Goal: Information Seeking & Learning: Learn about a topic

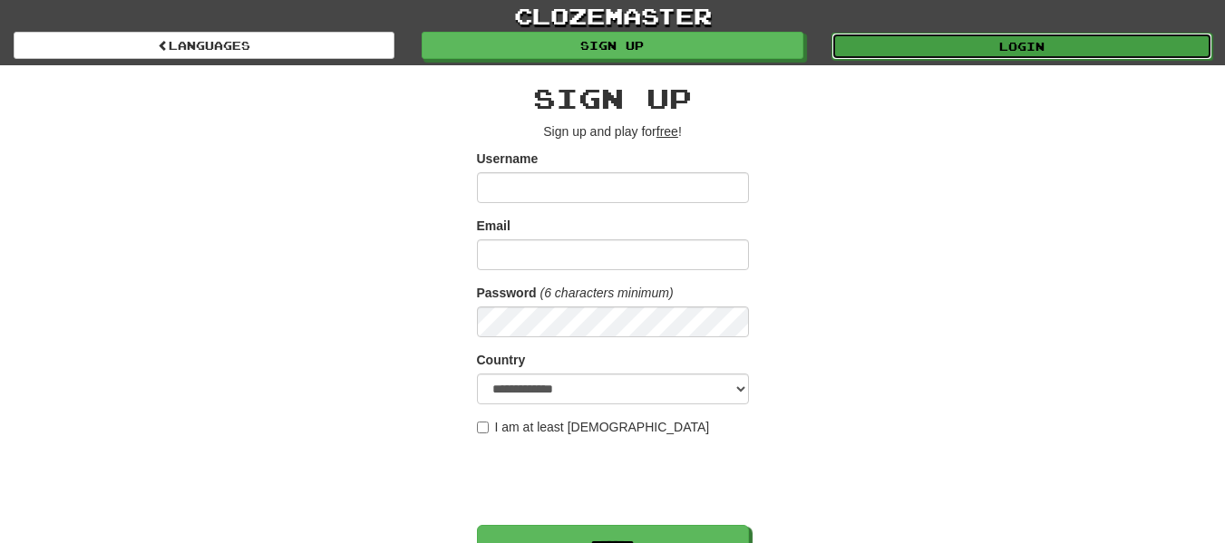
click at [904, 54] on link "Login" at bounding box center [1021, 46] width 381 height 27
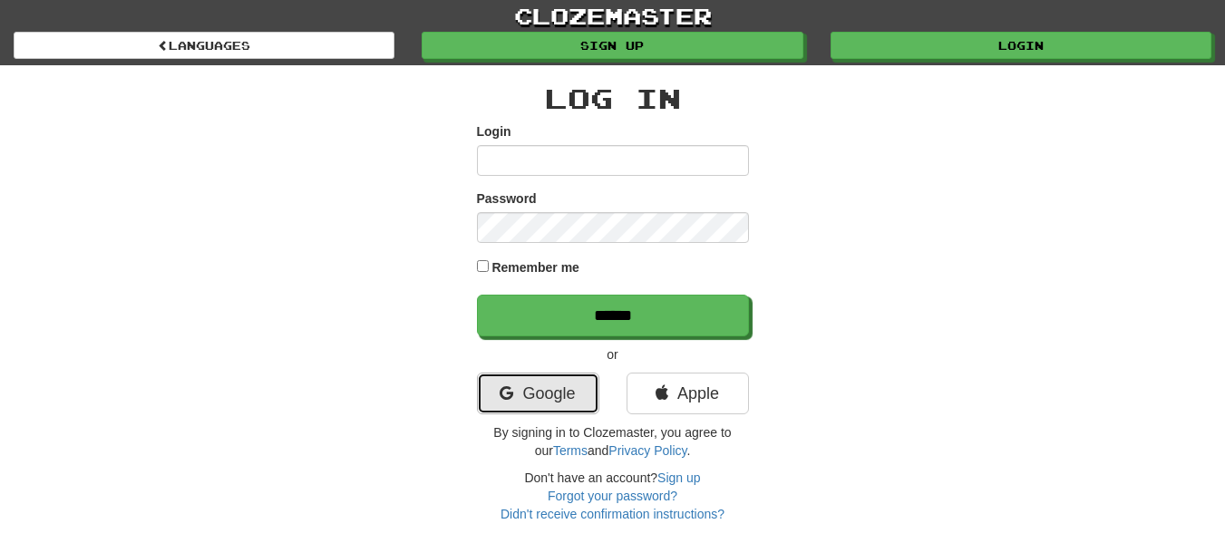
click at [534, 394] on link "Google" at bounding box center [538, 394] width 122 height 42
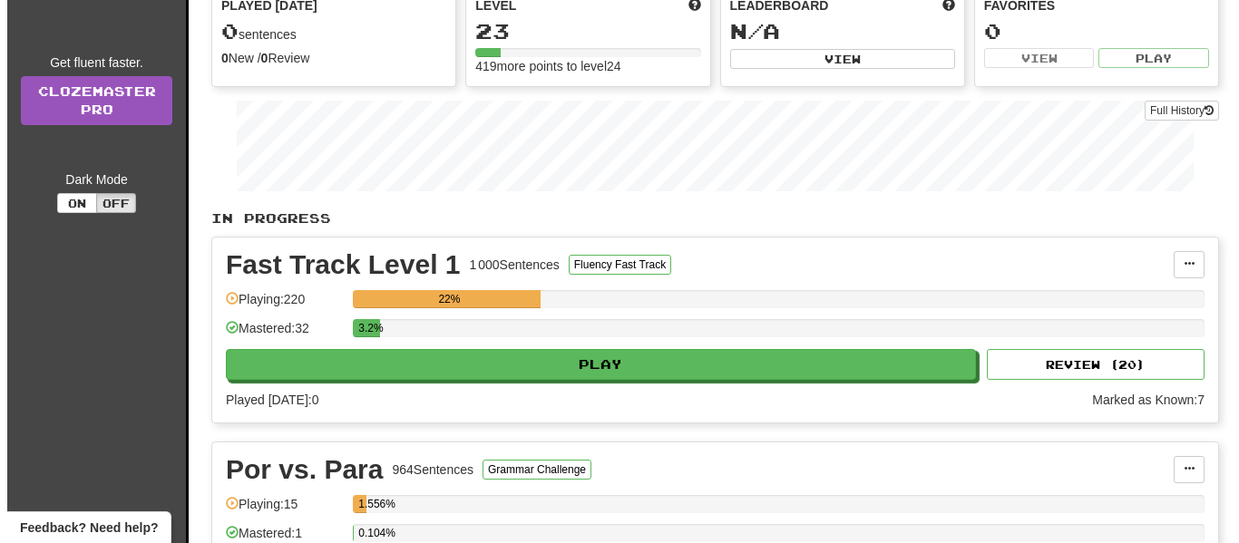
scroll to position [272, 0]
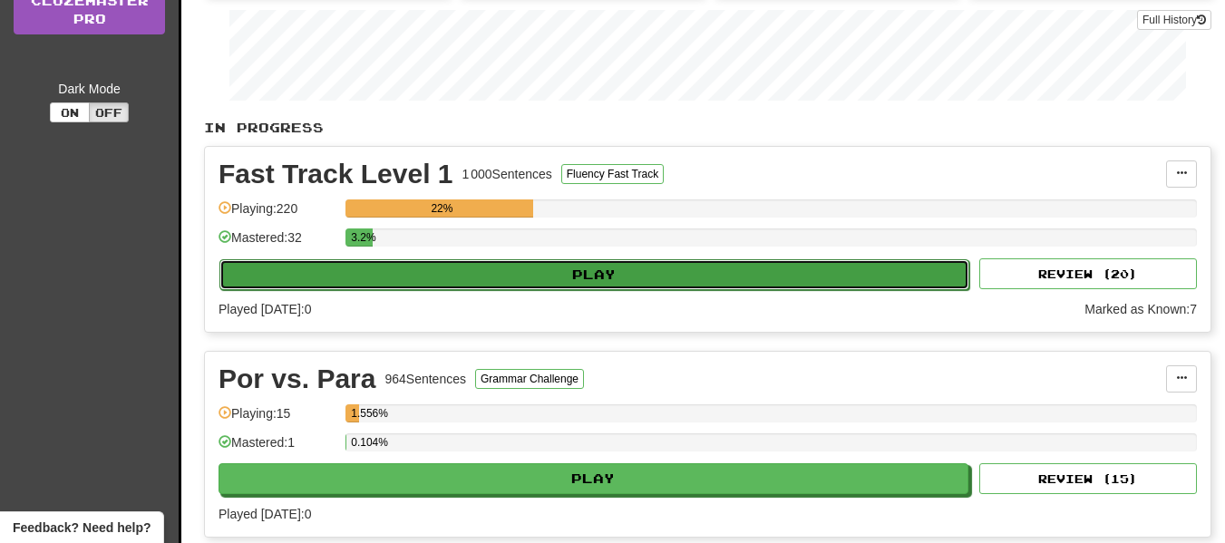
click at [577, 273] on button "Play" at bounding box center [594, 274] width 750 height 31
select select "**"
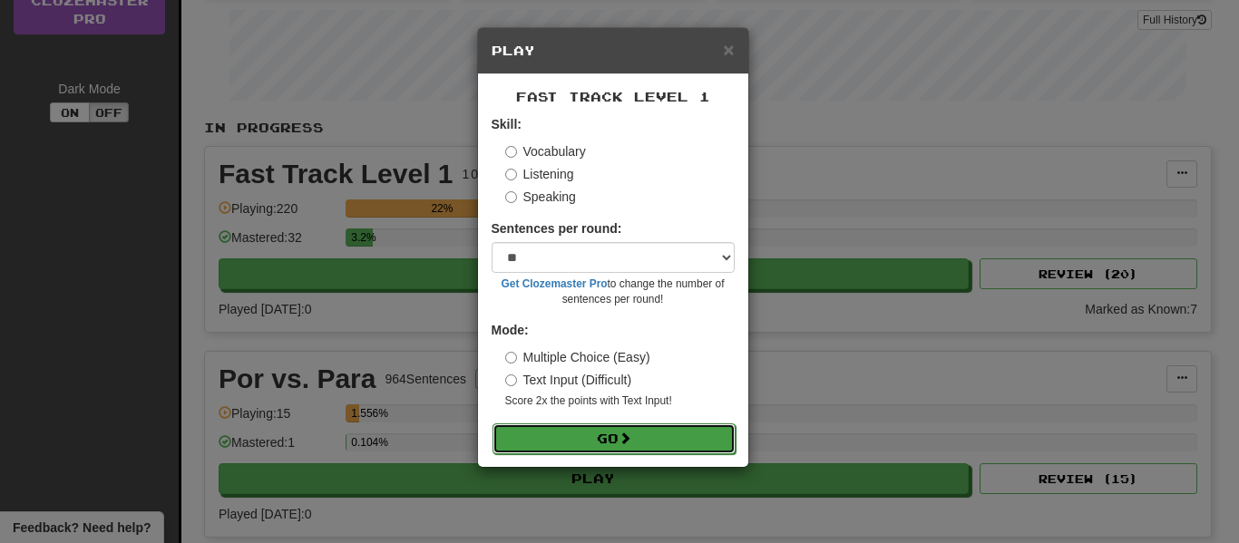
click at [631, 435] on span at bounding box center [624, 438] width 13 height 13
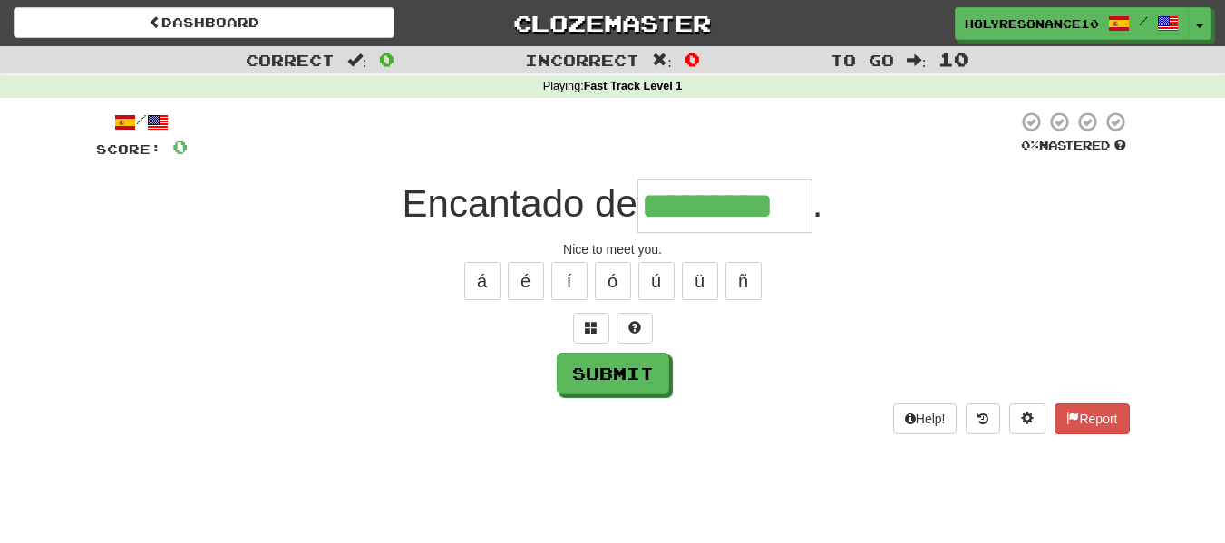
type input "*********"
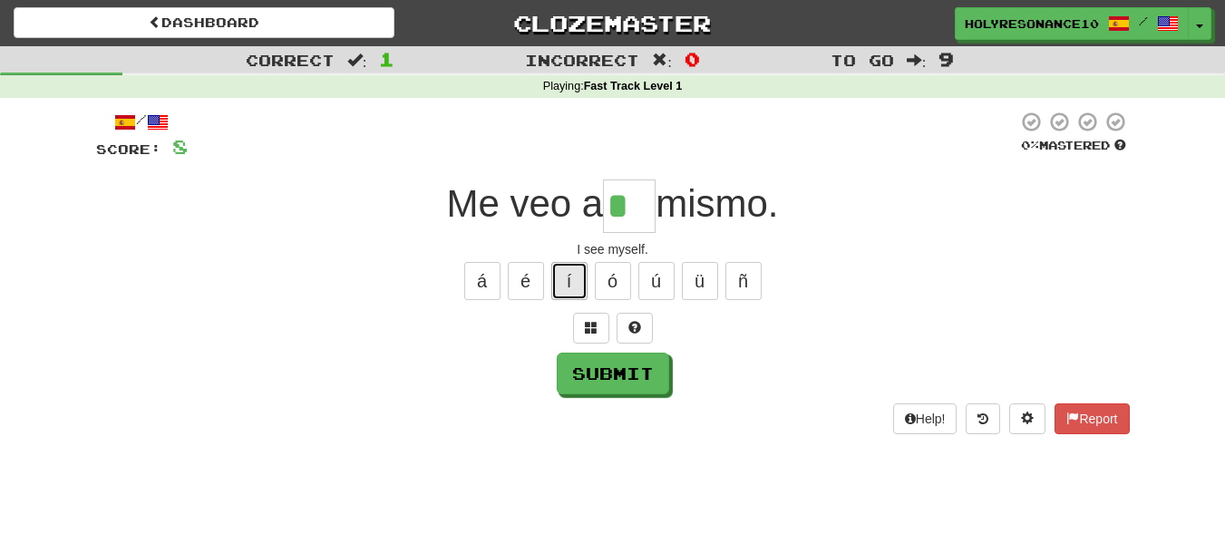
click at [571, 288] on button "í" at bounding box center [569, 281] width 36 height 38
type input "**"
click at [601, 374] on button "Submit" at bounding box center [614, 375] width 112 height 42
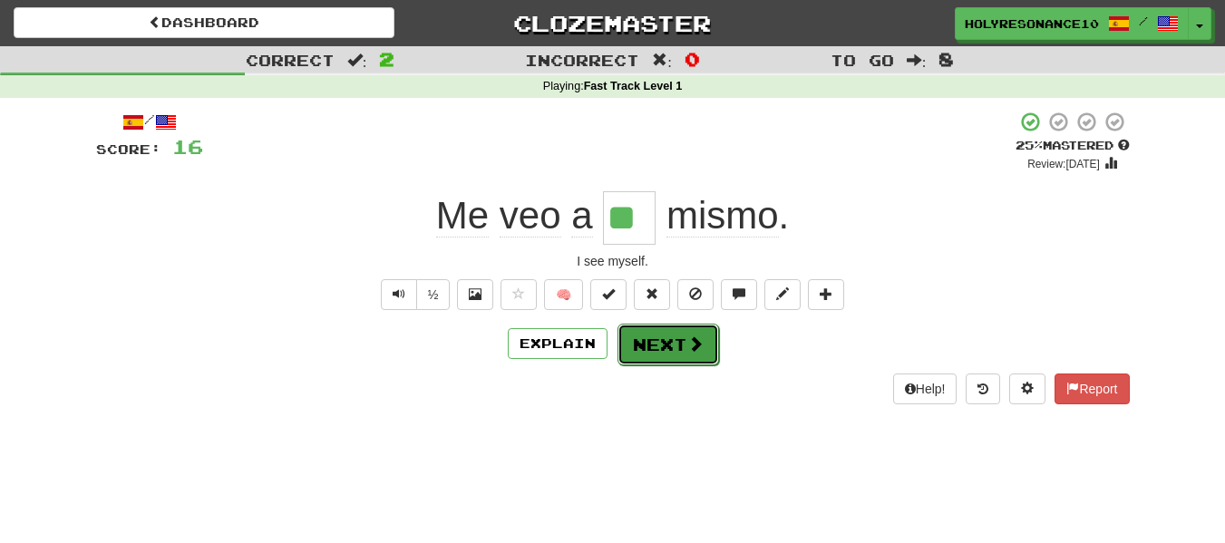
click at [669, 358] on button "Next" at bounding box center [668, 345] width 102 height 42
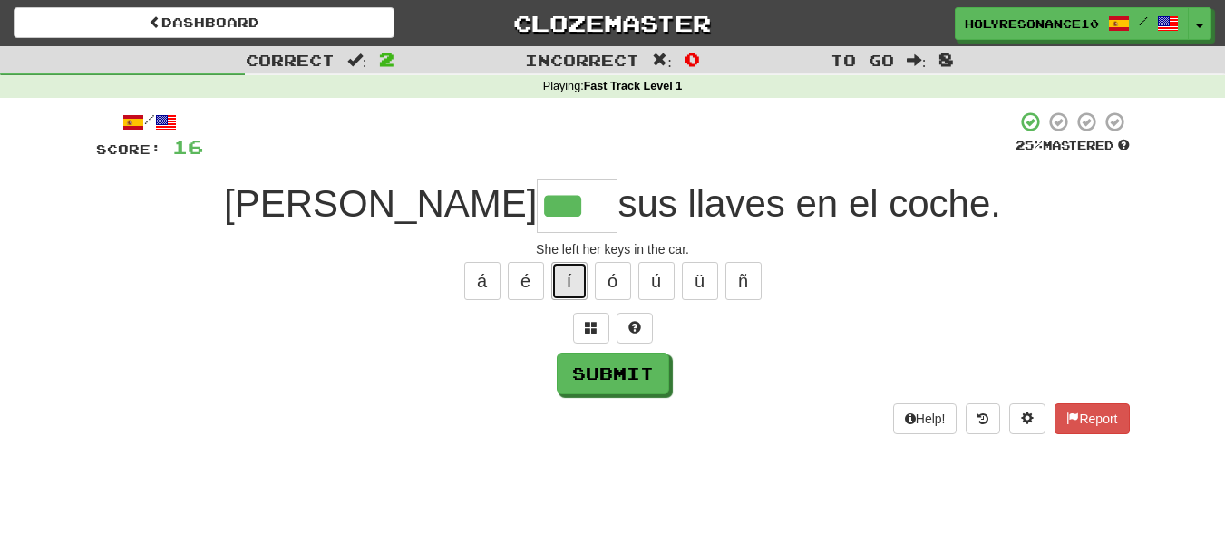
click at [561, 287] on button "í" at bounding box center [569, 281] width 36 height 38
click at [481, 287] on button "á" at bounding box center [482, 281] width 36 height 38
click at [513, 295] on button "é" at bounding box center [526, 281] width 36 height 38
click at [565, 294] on button "í" at bounding box center [569, 281] width 36 height 38
click at [620, 267] on button "ó" at bounding box center [613, 281] width 36 height 38
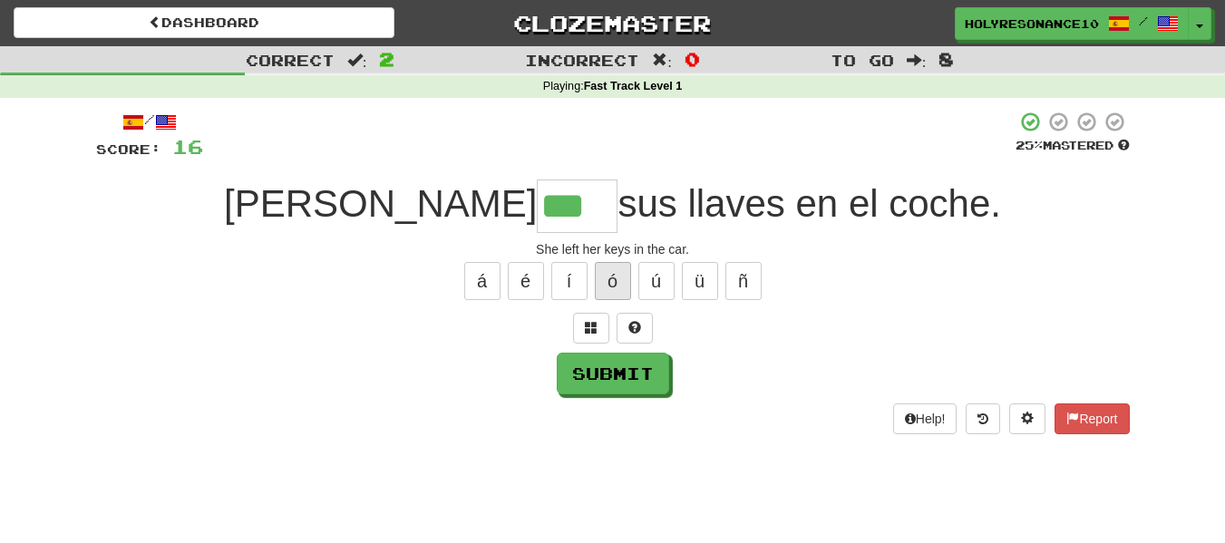
type input "****"
click at [610, 385] on button "Submit" at bounding box center [614, 375] width 112 height 42
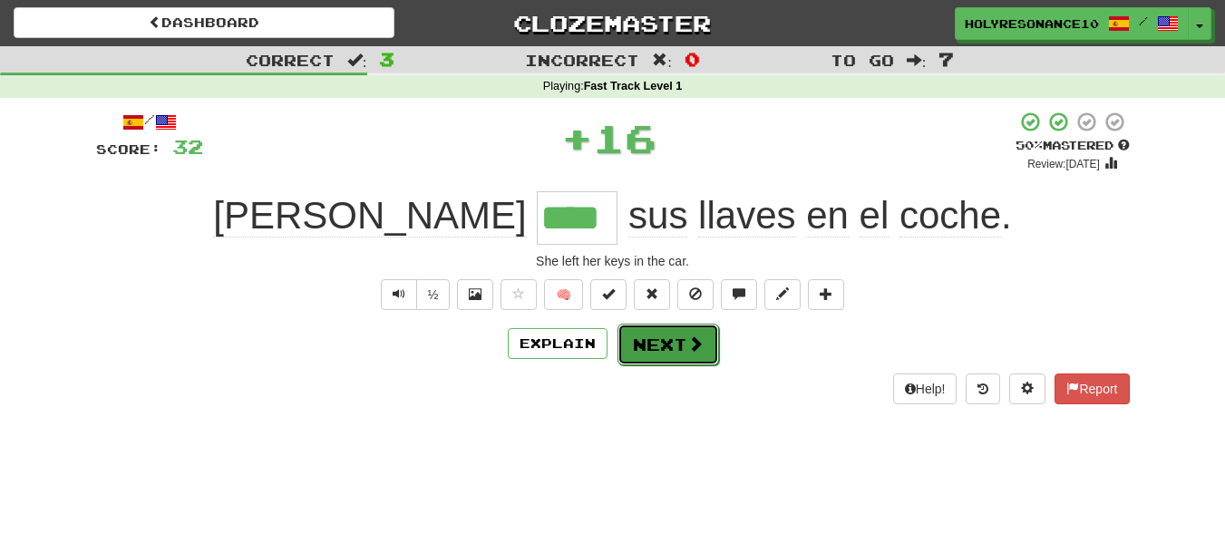
click at [654, 356] on button "Next" at bounding box center [668, 345] width 102 height 42
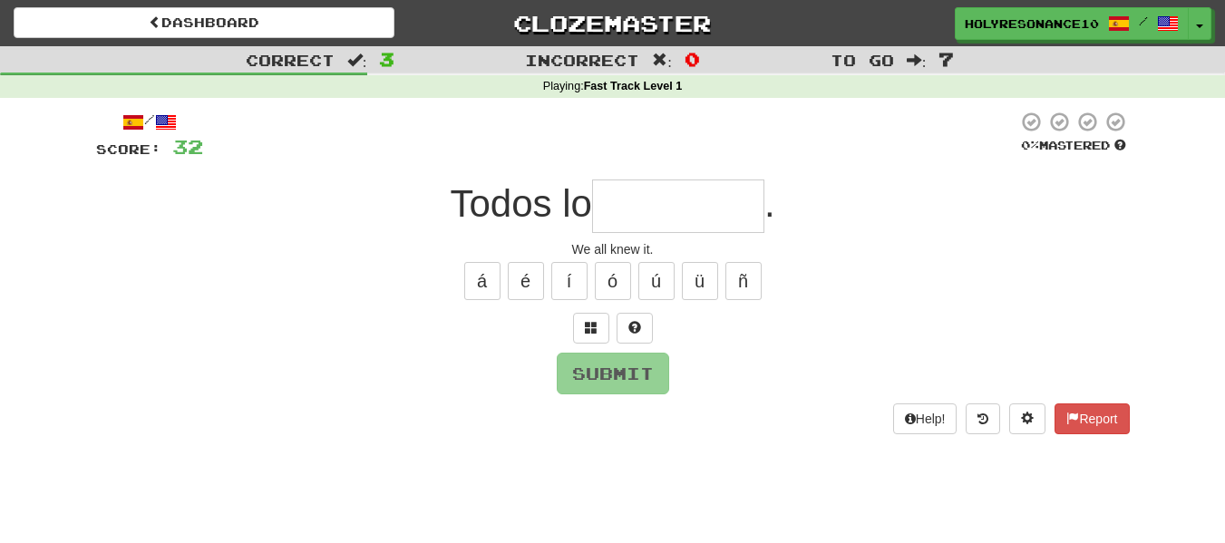
click at [758, 382] on div "Submit" at bounding box center [613, 374] width 1034 height 42
click at [413, 490] on div "Dashboard Clozemaster HolyResonance1027 / Toggle Dropdown Dashboard Leaderboard…" at bounding box center [612, 271] width 1225 height 543
click at [481, 236] on div "/ Score: 32 0 % Mastered Todos lo . We all knew it. á é í ó ú ü ñ Submit Help! …" at bounding box center [613, 272] width 1034 height 323
click at [624, 200] on input "text" at bounding box center [678, 206] width 172 height 53
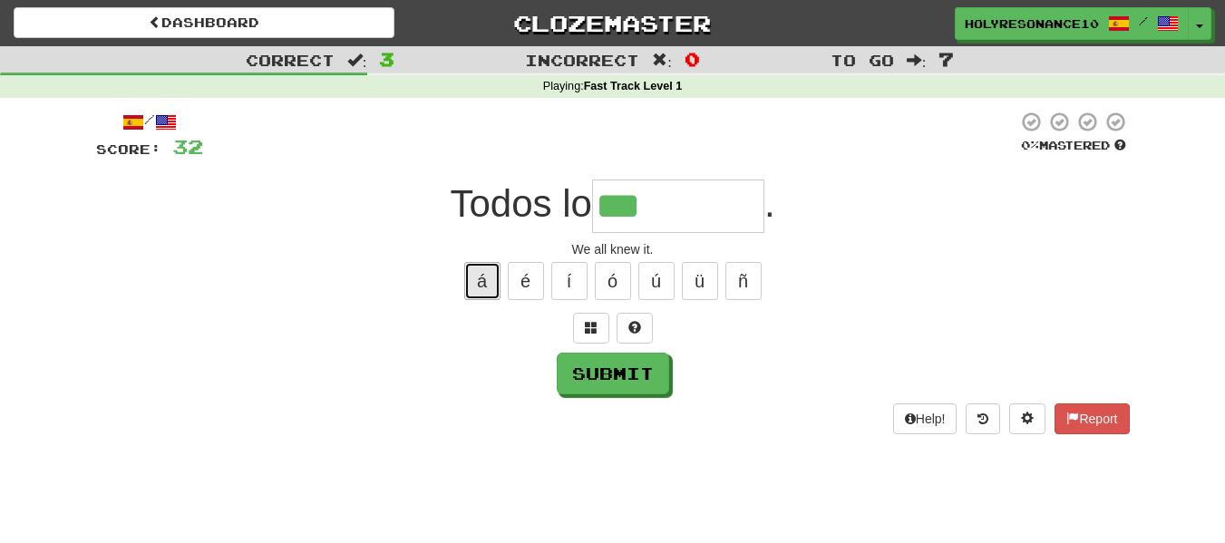
click at [495, 285] on button "á" at bounding box center [482, 281] width 36 height 38
click at [515, 284] on button "é" at bounding box center [526, 281] width 36 height 38
click at [584, 292] on button "í" at bounding box center [569, 281] width 36 height 38
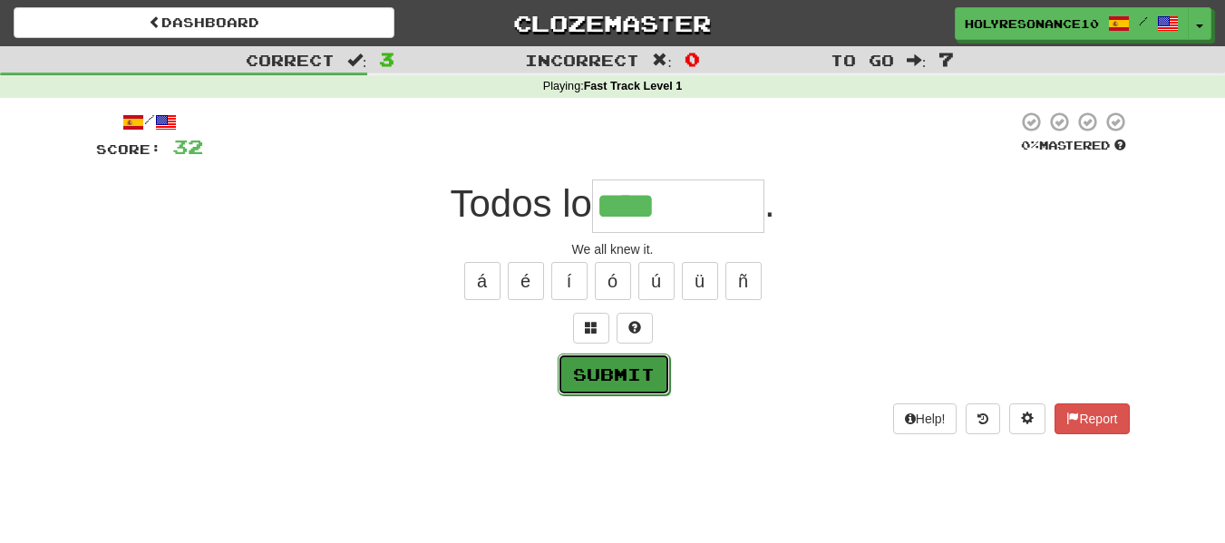
click at [603, 381] on button "Submit" at bounding box center [614, 375] width 112 height 42
type input "********"
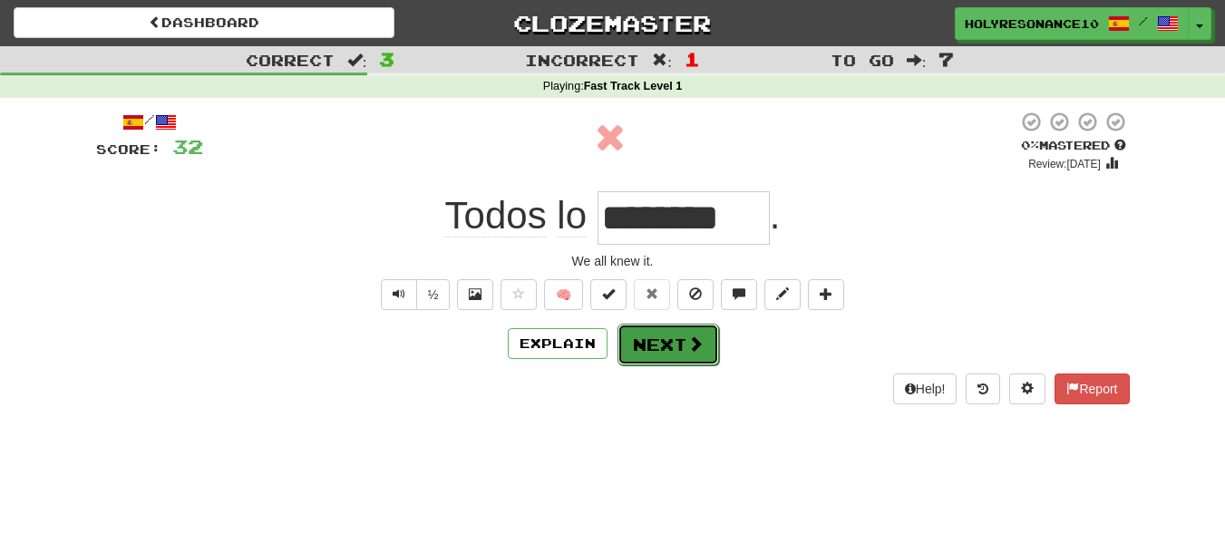
click at [688, 335] on span at bounding box center [695, 343] width 16 height 16
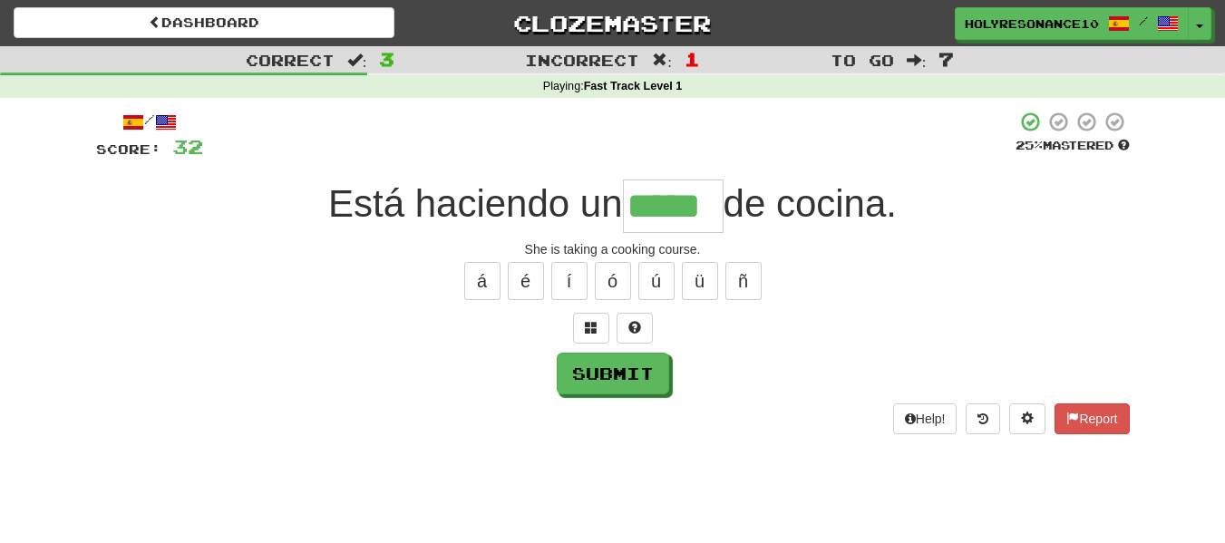
type input "*****"
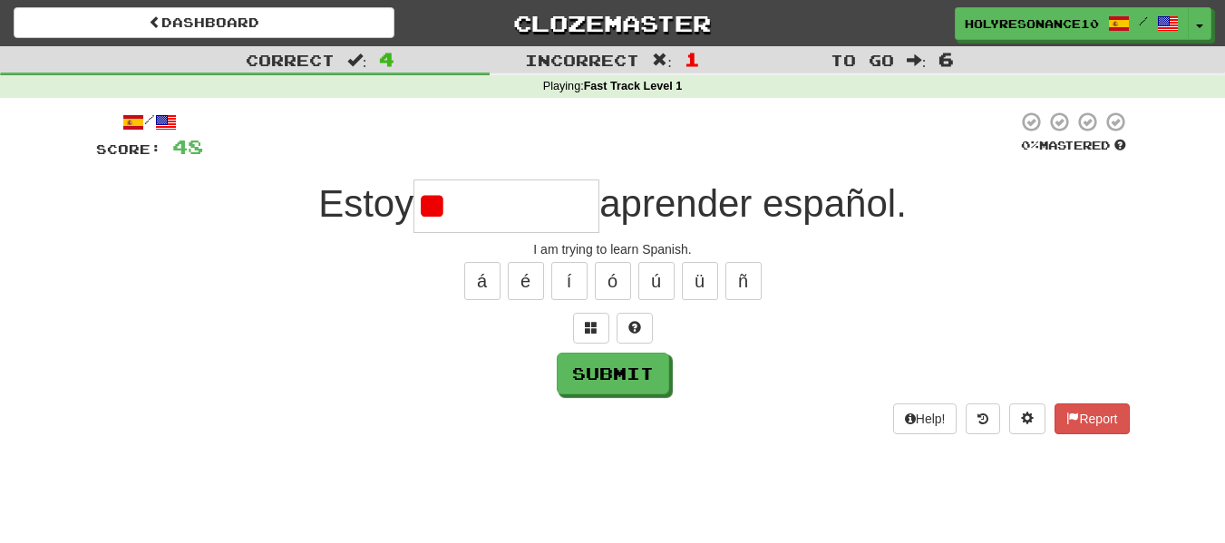
type input "*"
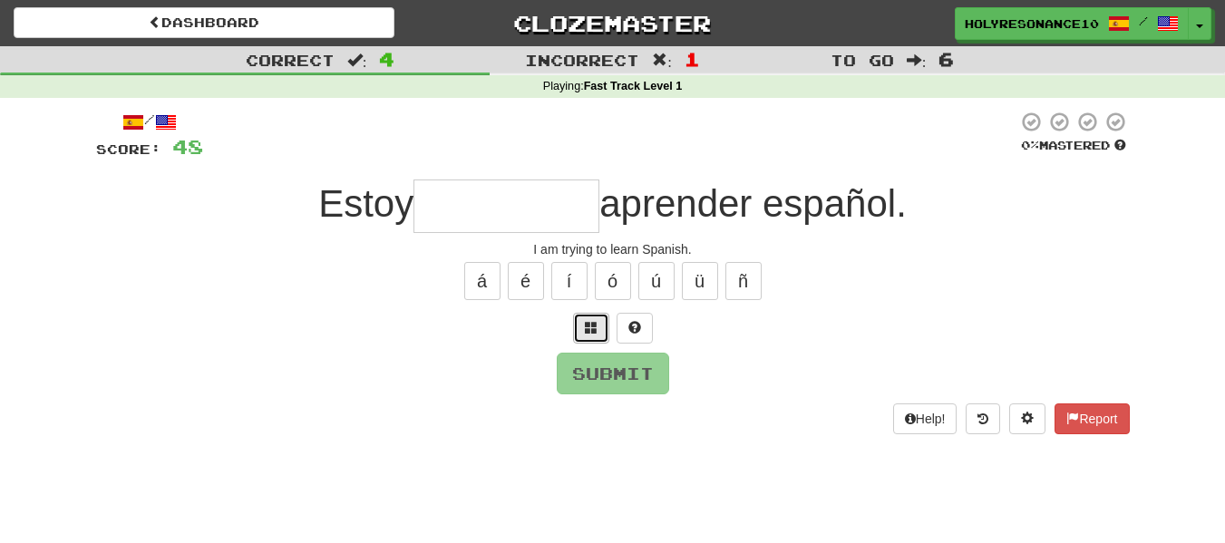
click at [599, 326] on button at bounding box center [591, 328] width 36 height 31
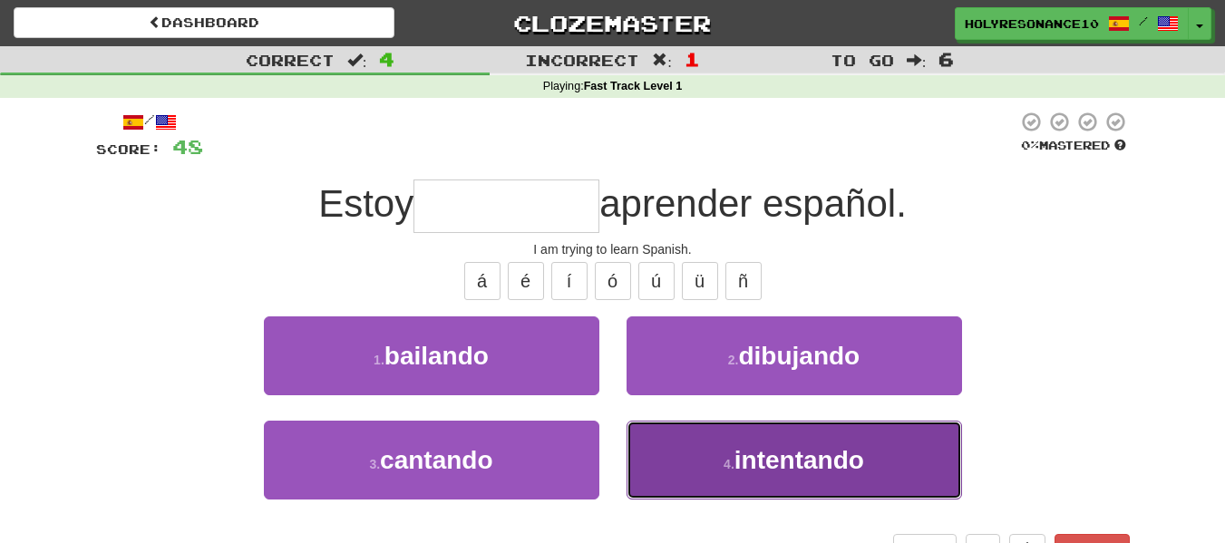
click at [782, 459] on span "intentando" at bounding box center [799, 460] width 130 height 28
type input "**********"
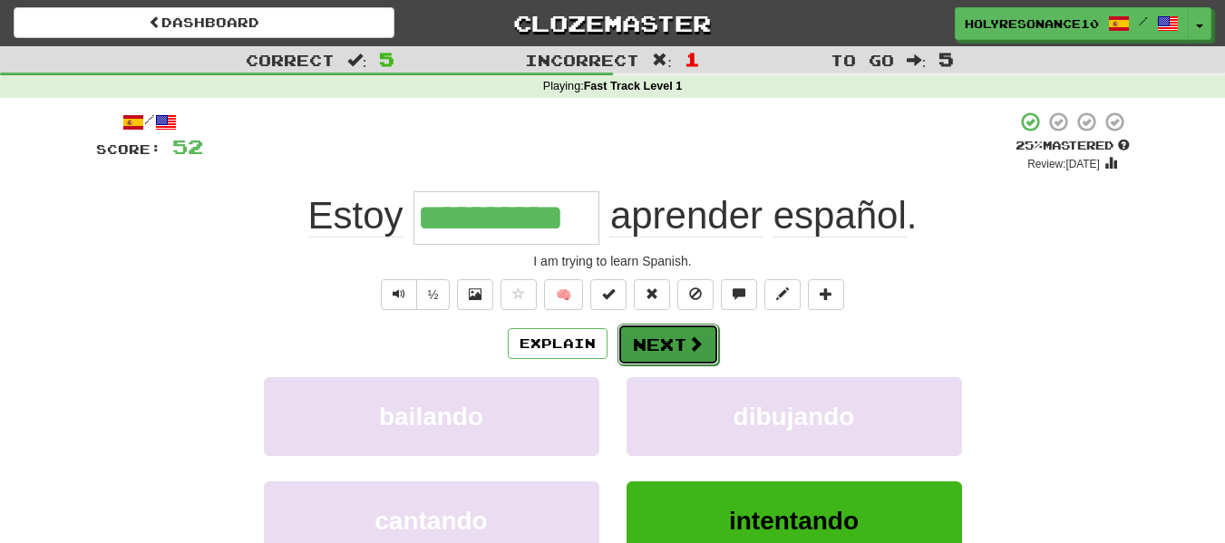
click at [684, 346] on button "Next" at bounding box center [668, 345] width 102 height 42
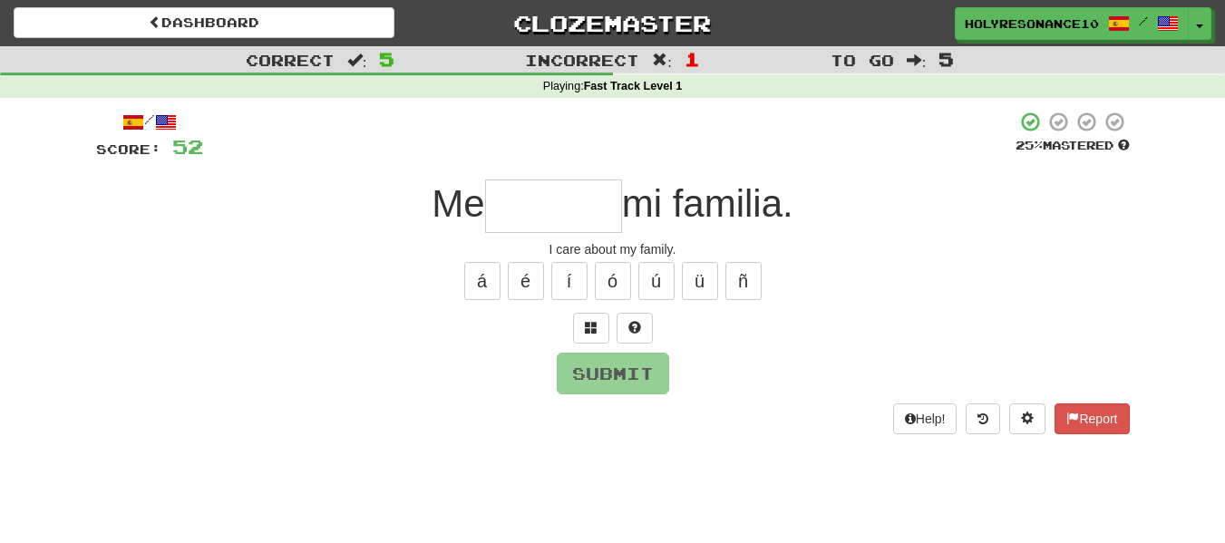
click at [363, 321] on div at bounding box center [613, 328] width 1034 height 31
click at [399, 136] on div at bounding box center [609, 136] width 812 height 50
click at [519, 222] on input "text" at bounding box center [553, 206] width 137 height 53
type input "*"
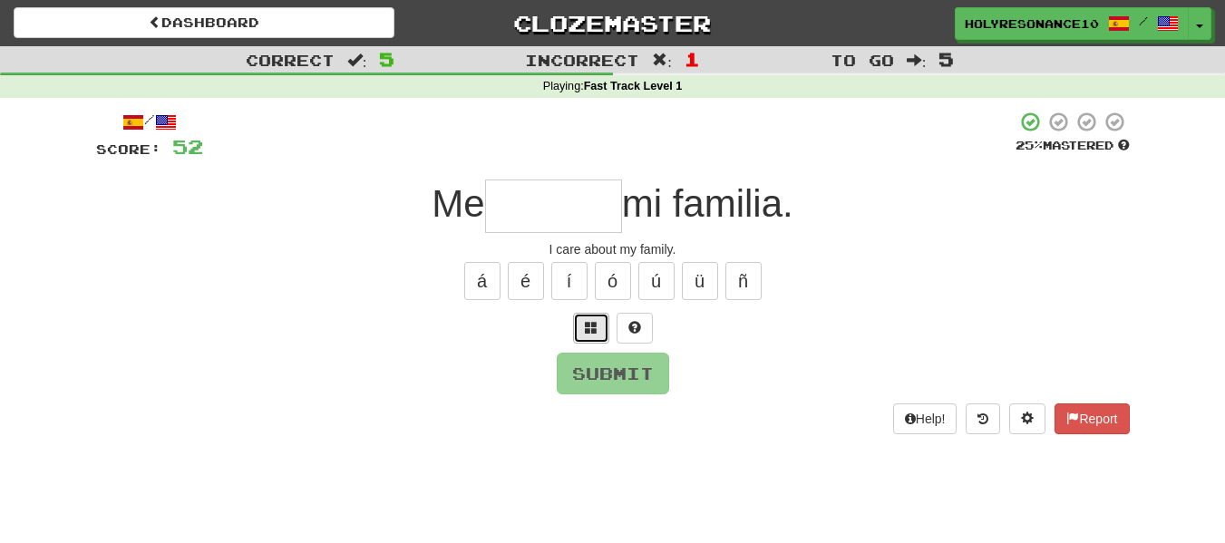
click at [585, 333] on span at bounding box center [591, 327] width 13 height 13
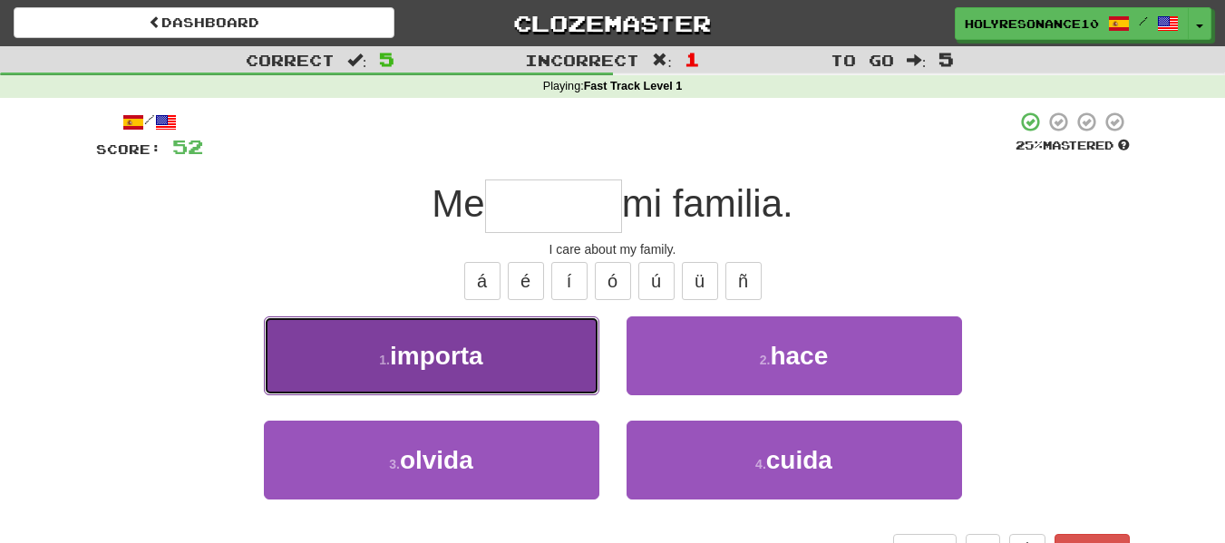
click at [559, 357] on button "1 . importa" at bounding box center [431, 355] width 335 height 79
type input "*******"
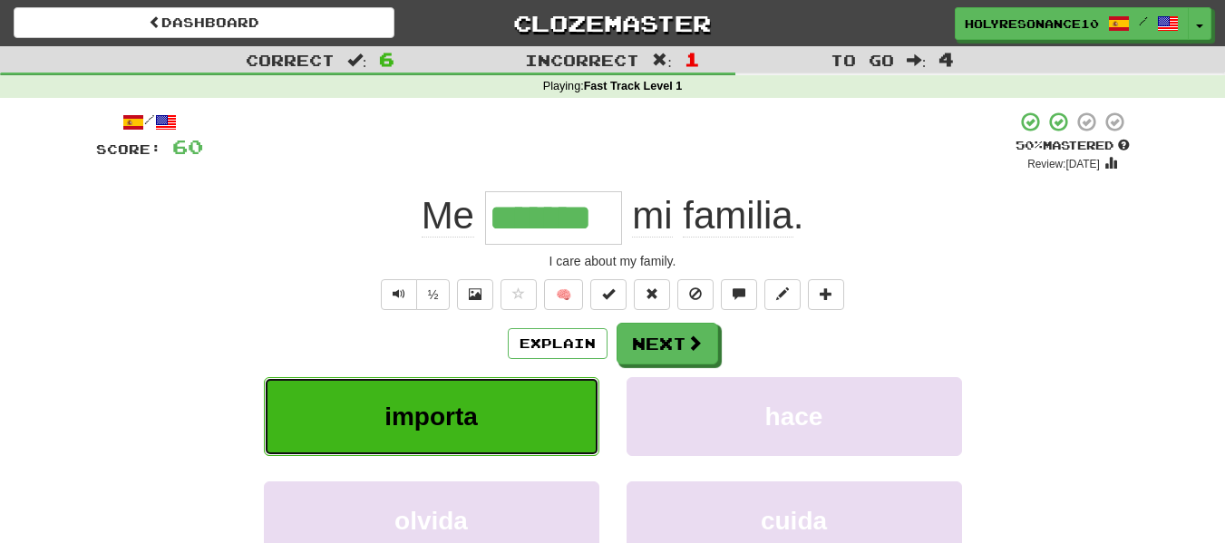
click button "importa" at bounding box center [431, 416] width 335 height 79
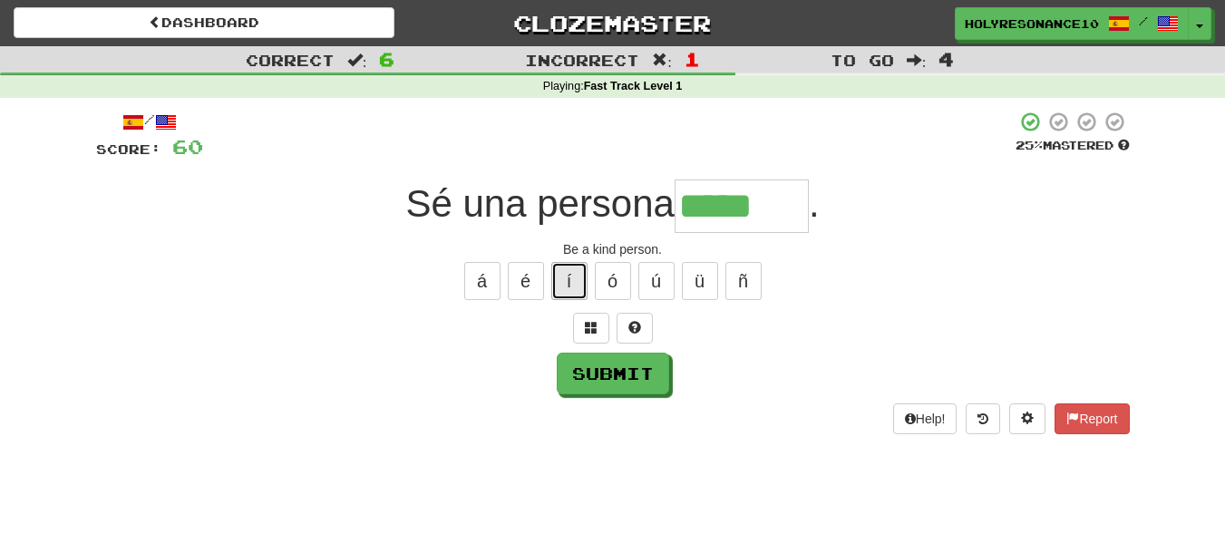
click at [577, 273] on button "í" at bounding box center [569, 281] width 36 height 38
type input "******"
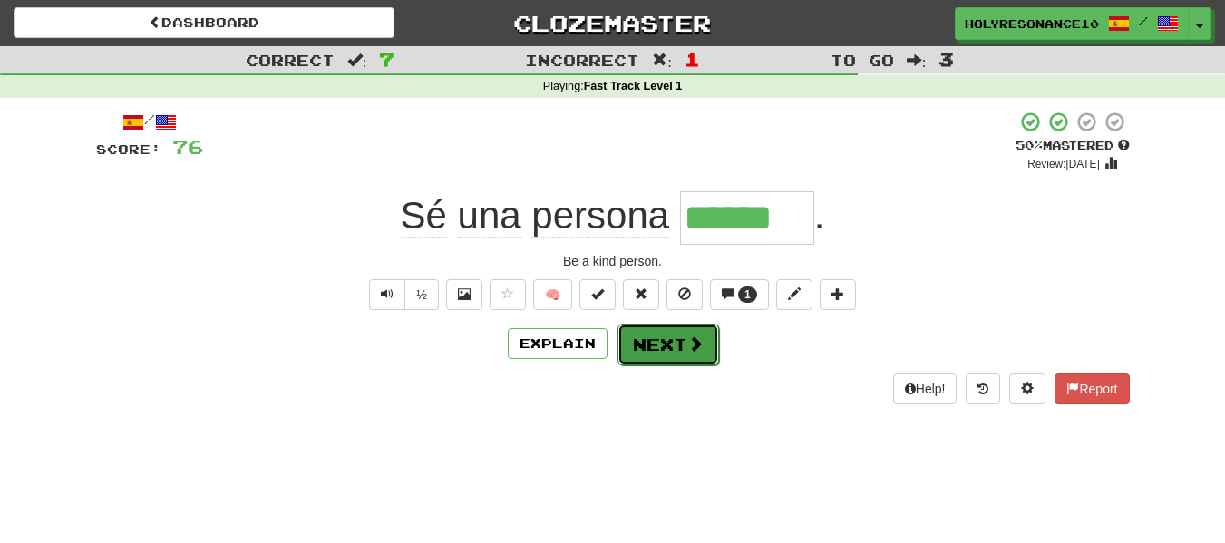
click at [678, 364] on button "Next" at bounding box center [668, 345] width 102 height 42
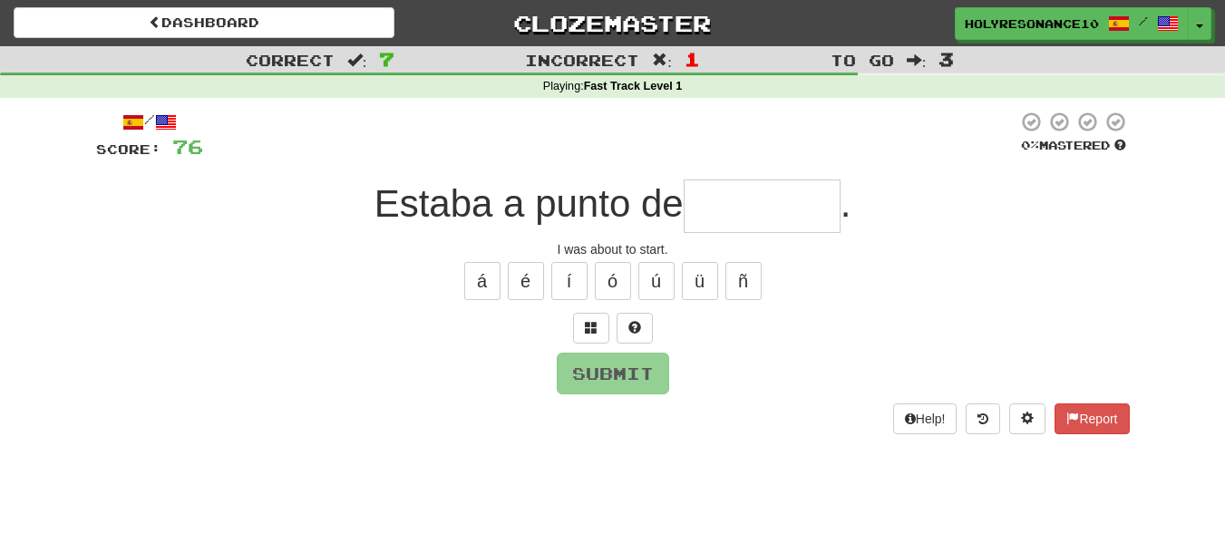
click at [731, 222] on input "text" at bounding box center [762, 206] width 157 height 53
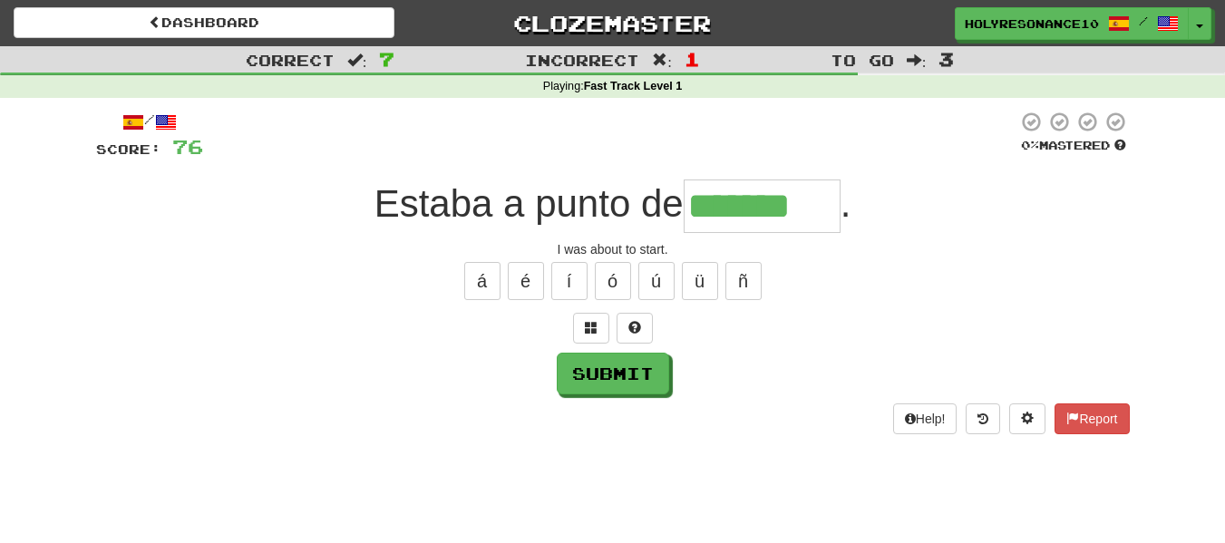
type input "*******"
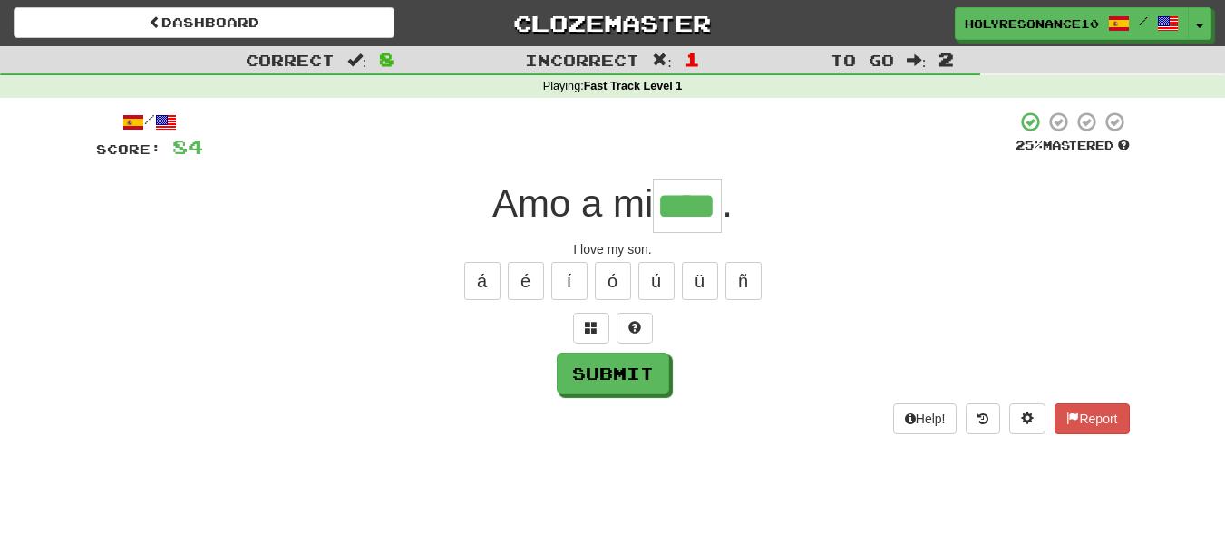
type input "****"
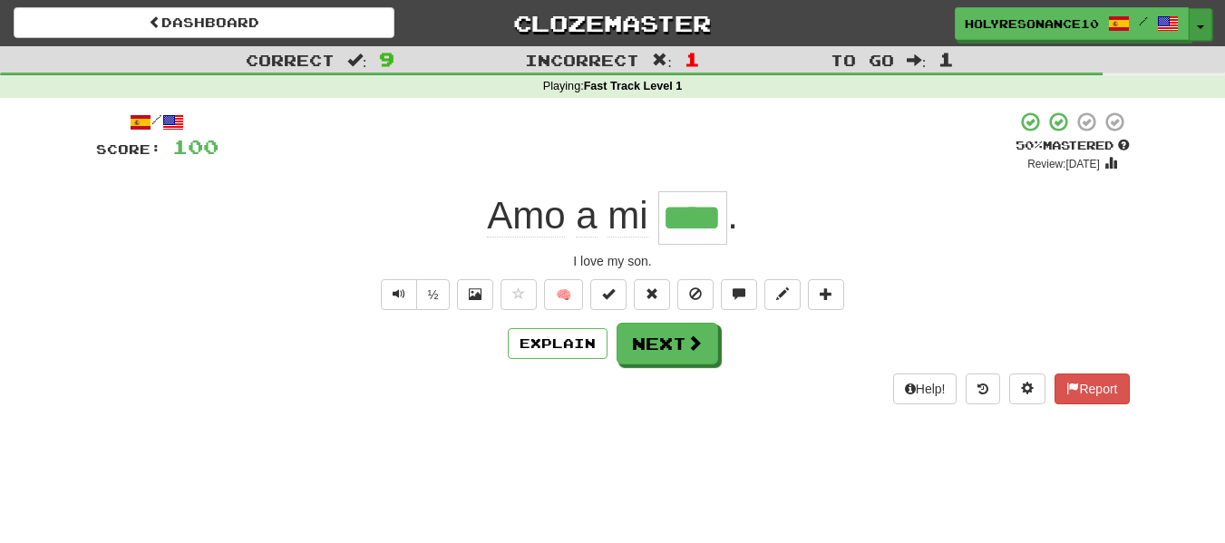
click at [1201, 22] on button "Toggle Dropdown" at bounding box center [1201, 24] width 24 height 33
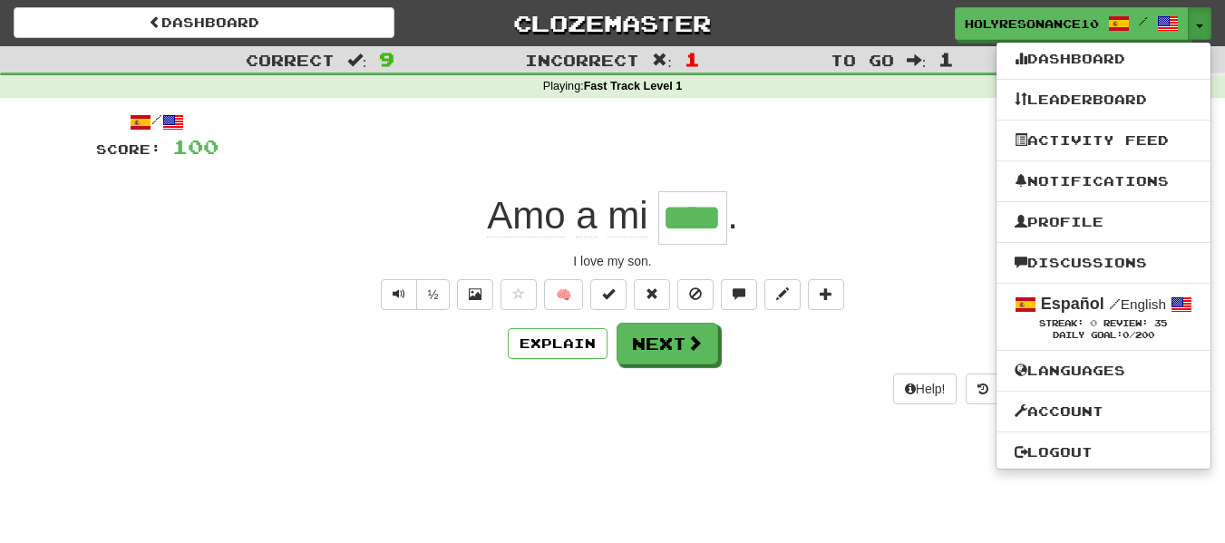
click at [865, 217] on div "Amo a mi **** ." at bounding box center [613, 217] width 1034 height 53
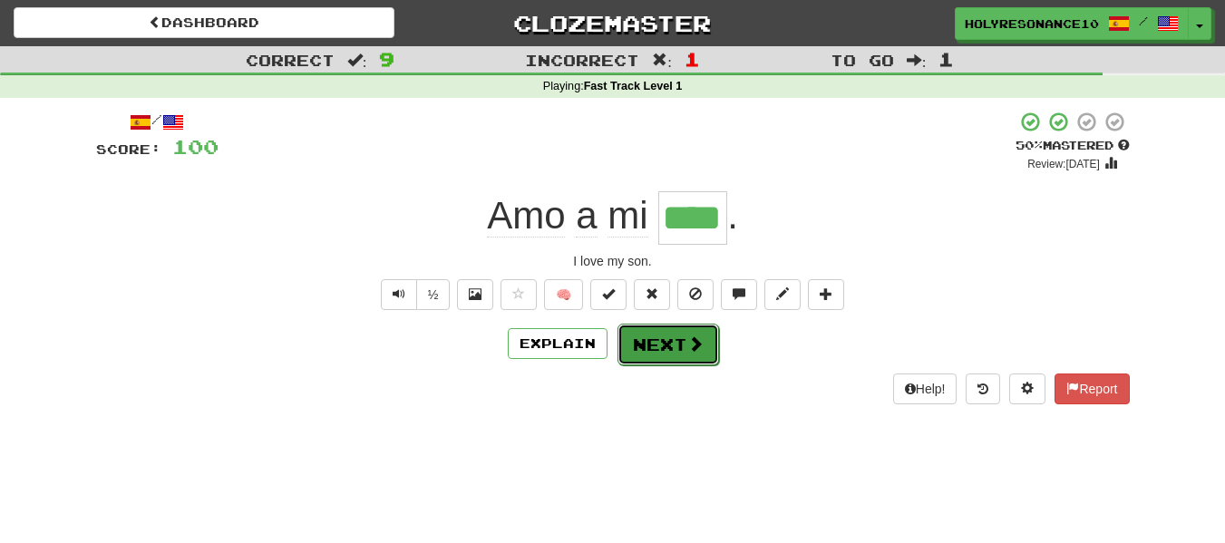
click at [676, 351] on button "Next" at bounding box center [668, 345] width 102 height 42
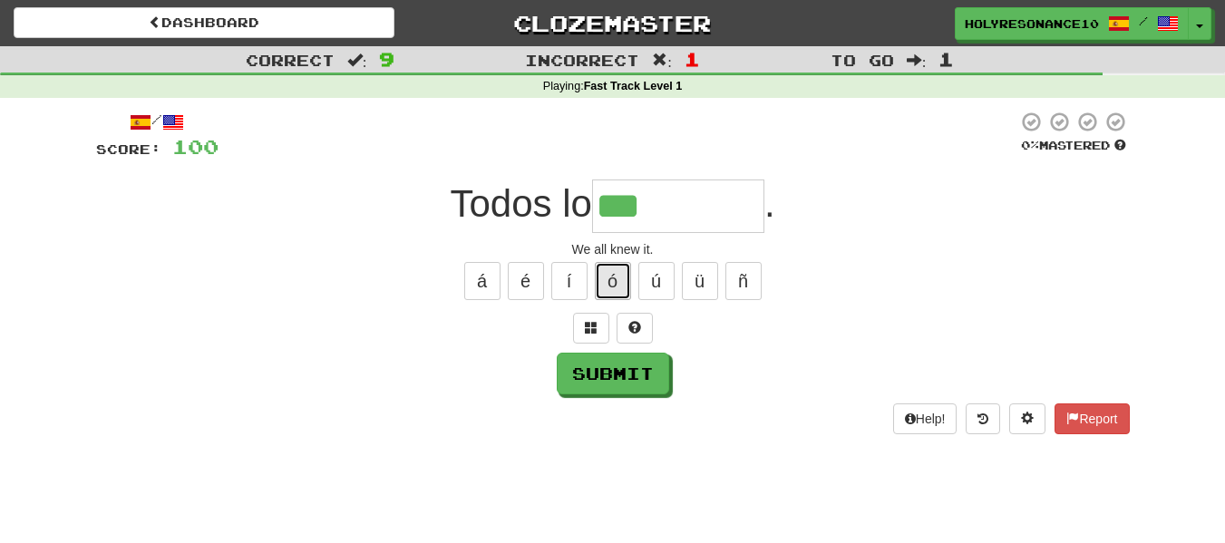
click at [604, 283] on button "ó" at bounding box center [613, 281] width 36 height 38
click at [563, 294] on button "í" at bounding box center [569, 281] width 36 height 38
type input "********"
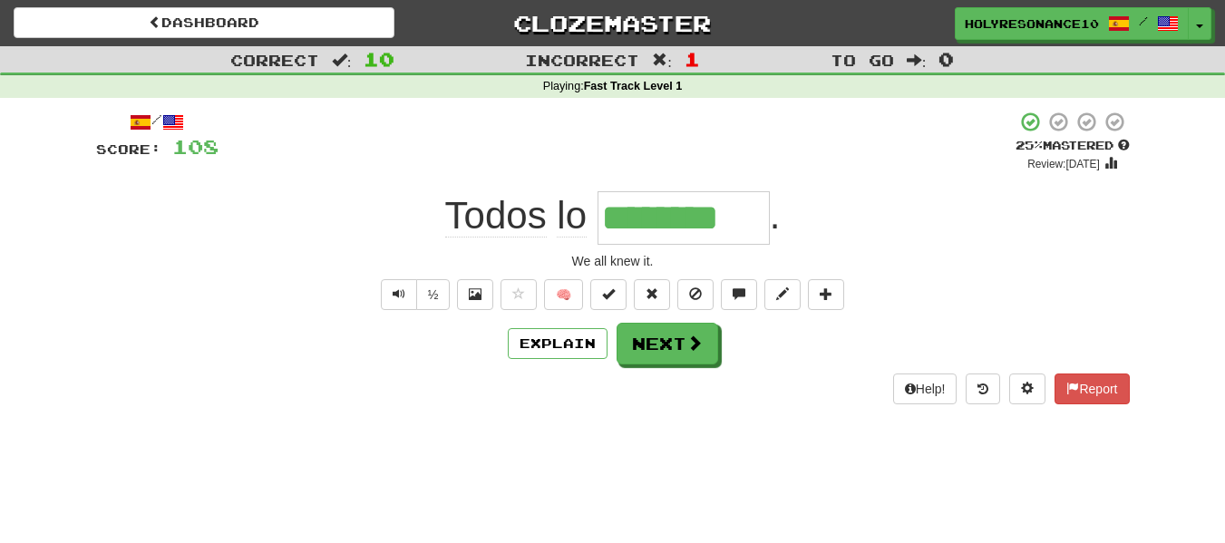
click at [306, 209] on div "Todos lo ******** ." at bounding box center [613, 217] width 1034 height 53
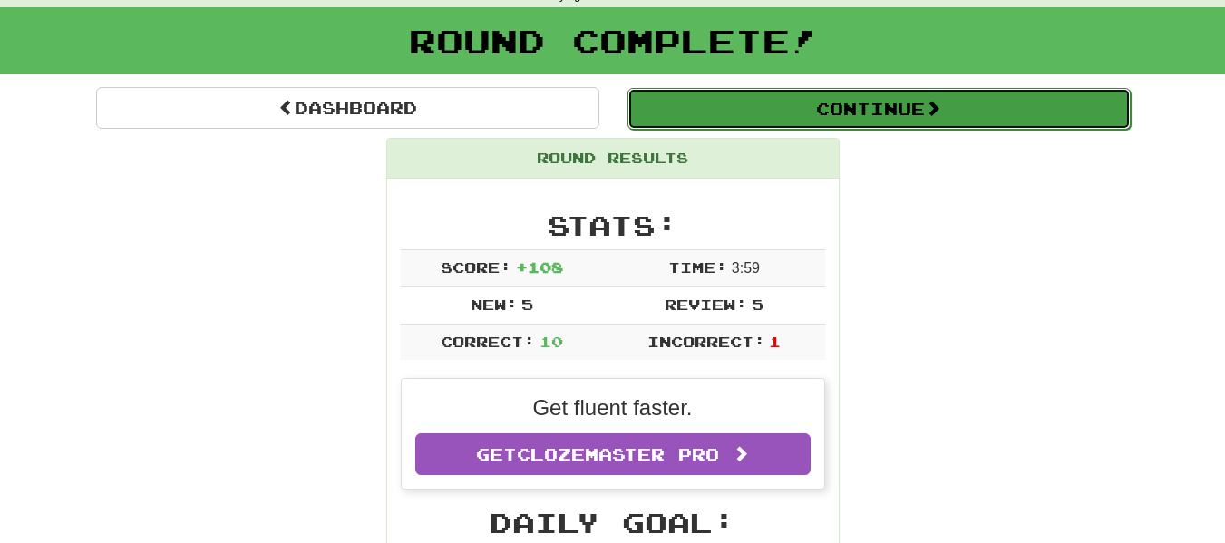
click at [921, 119] on button "Continue" at bounding box center [878, 109] width 503 height 42
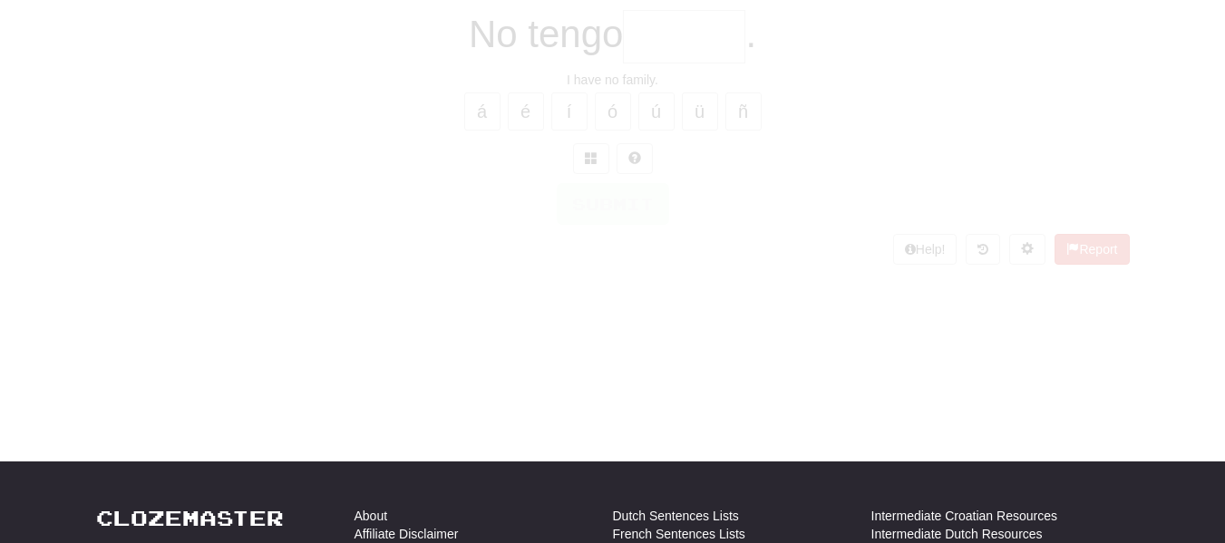
scroll to position [0, 0]
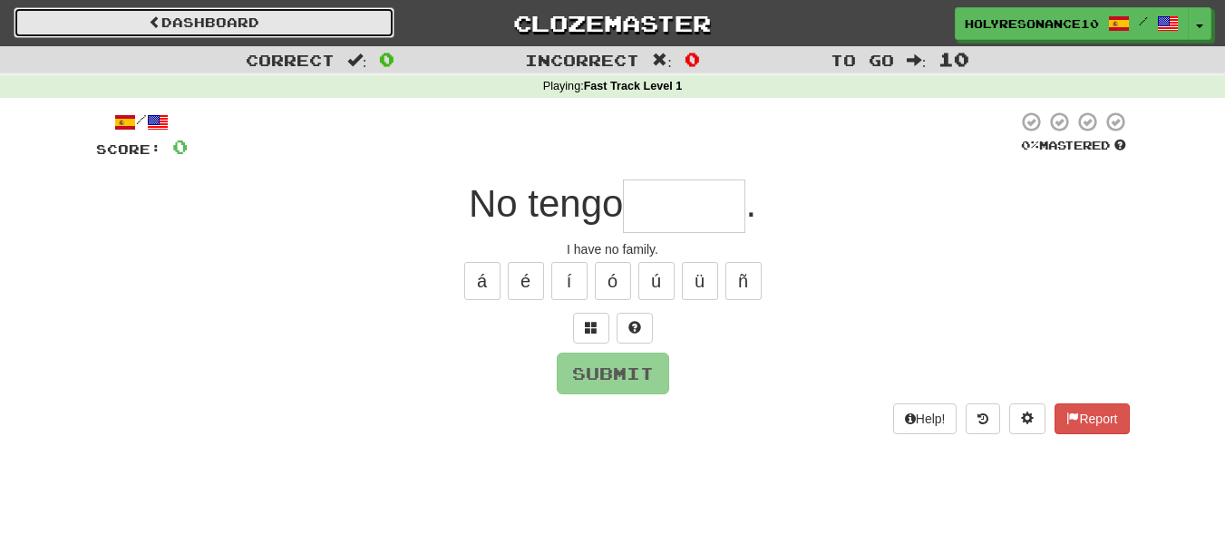
click at [232, 24] on link "Dashboard" at bounding box center [204, 22] width 381 height 31
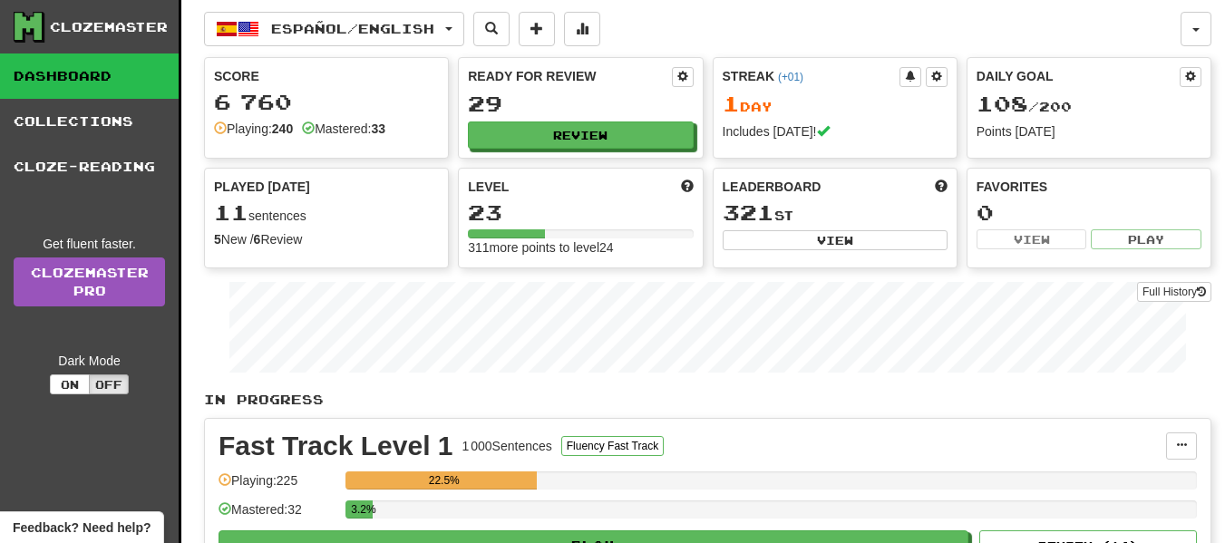
click at [914, 27] on div "Español / English Español / English Streak: 1 Review: 29 Daily Goal: 108 / 200 …" at bounding box center [692, 29] width 977 height 34
click at [131, 168] on link "Cloze-Reading" at bounding box center [89, 166] width 179 height 45
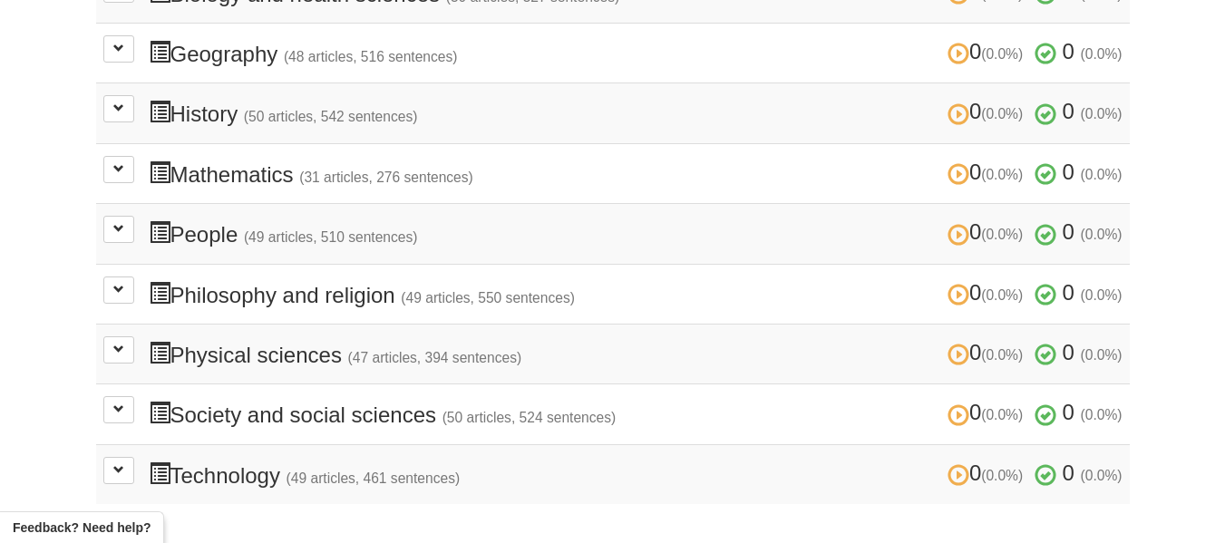
scroll to position [725, 0]
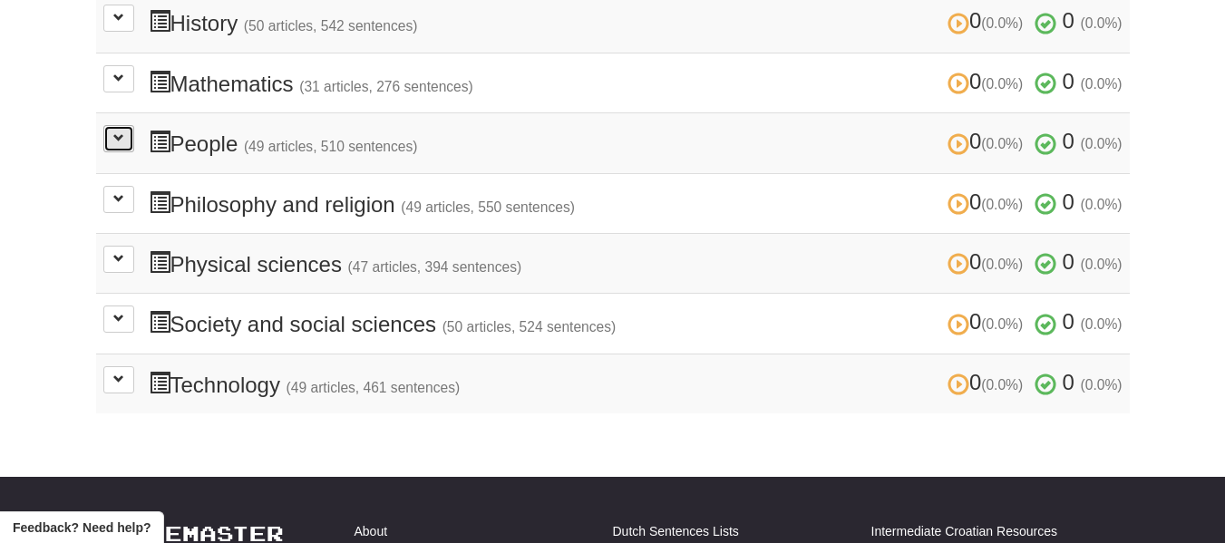
click at [110, 150] on button at bounding box center [118, 138] width 31 height 27
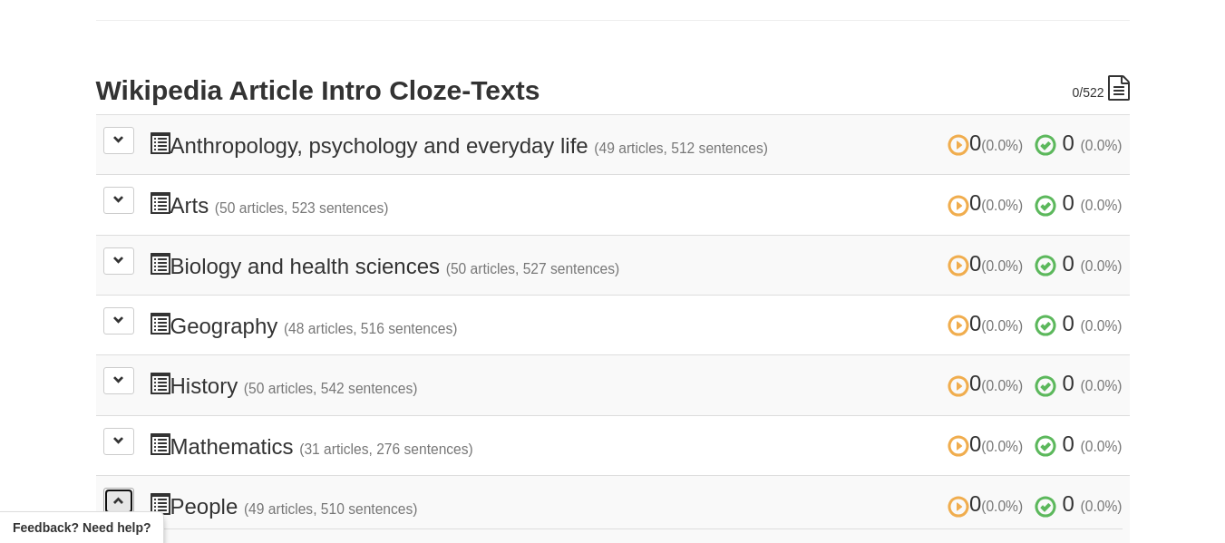
scroll to position [0, 0]
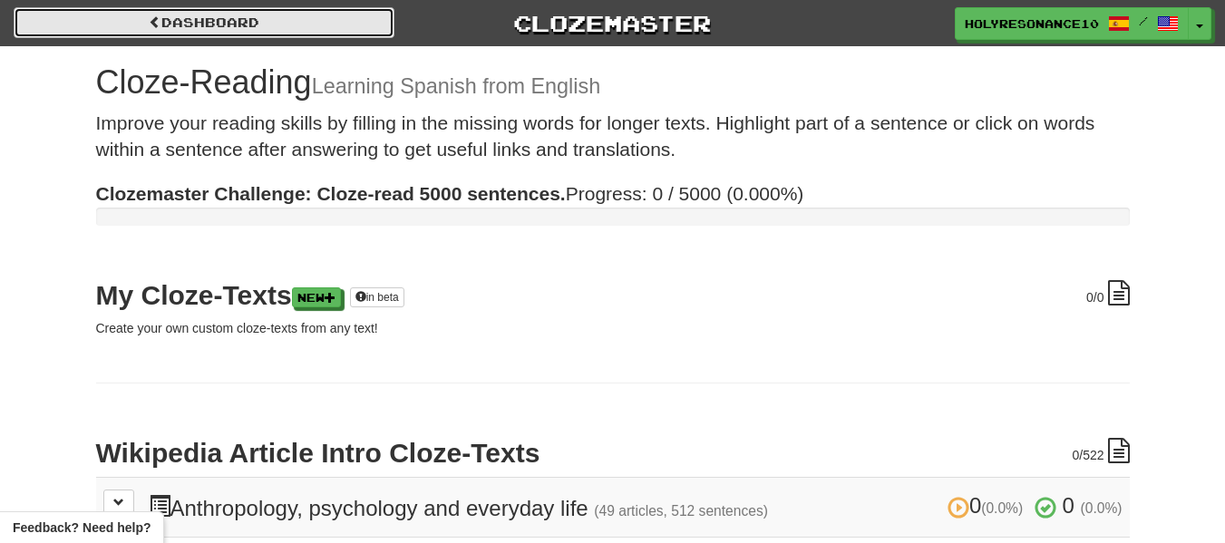
click at [156, 24] on span at bounding box center [155, 21] width 13 height 13
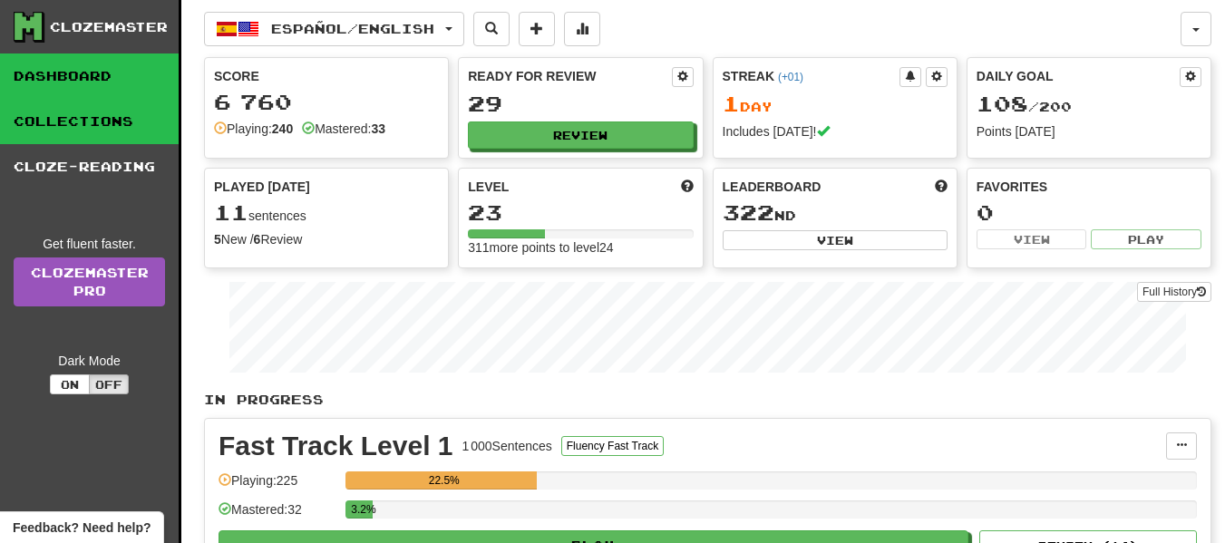
click at [86, 125] on link "Collections" at bounding box center [89, 121] width 179 height 45
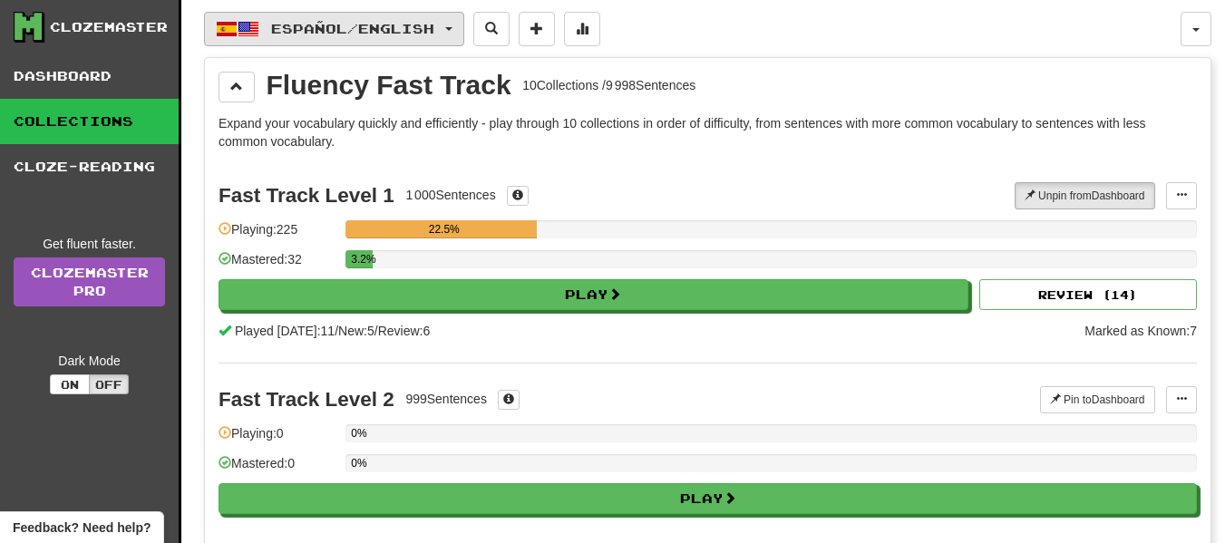
click at [457, 27] on button "Español / English" at bounding box center [334, 29] width 260 height 34
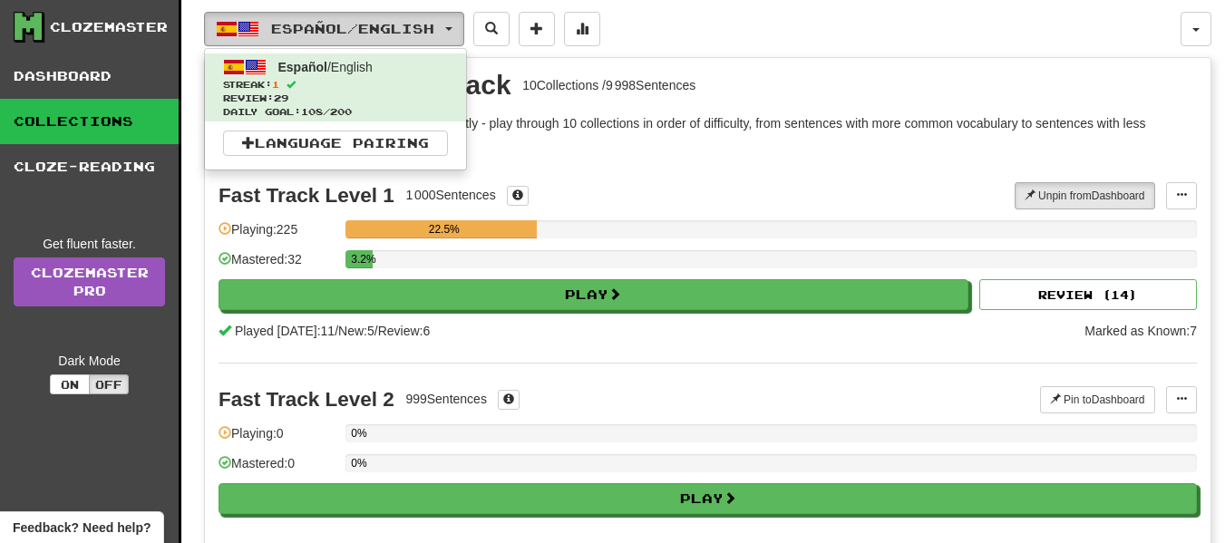
click at [457, 27] on button "Español / English" at bounding box center [334, 29] width 260 height 34
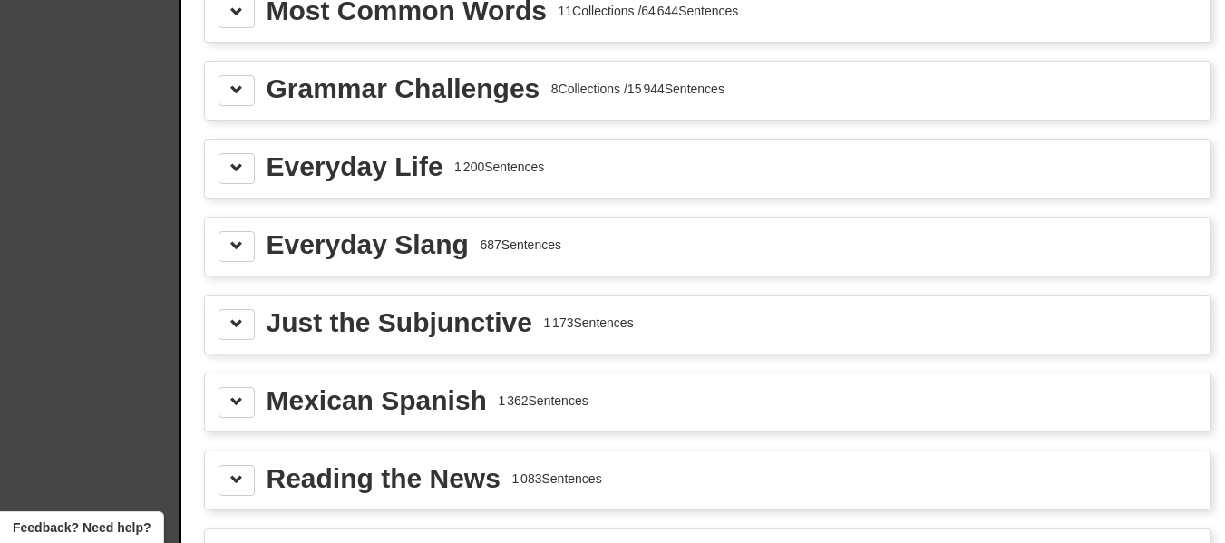
scroll to position [1904, 0]
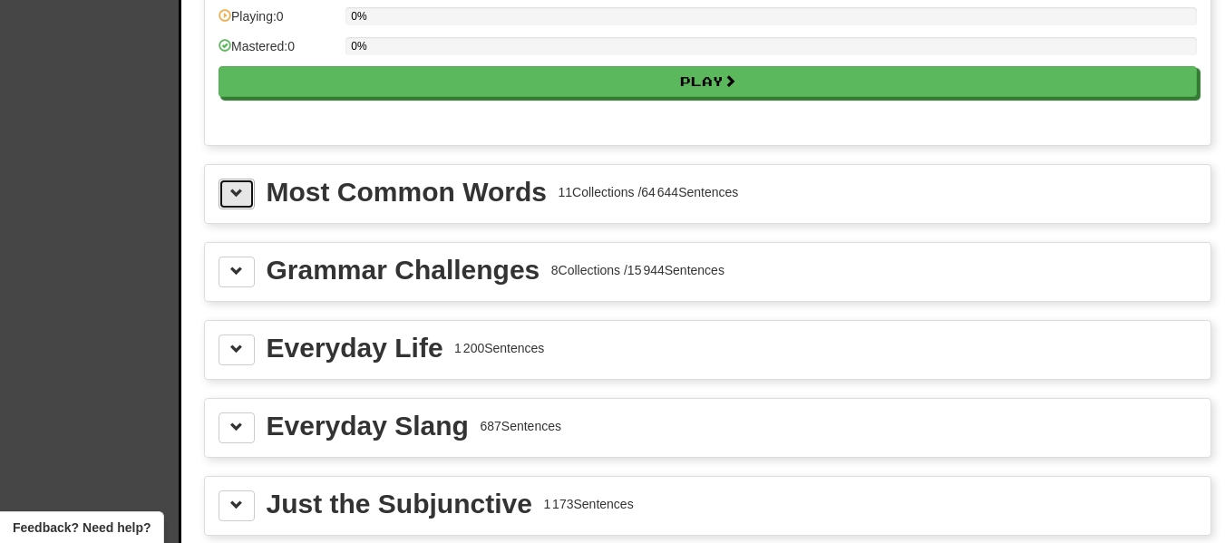
click at [242, 199] on span at bounding box center [236, 193] width 13 height 13
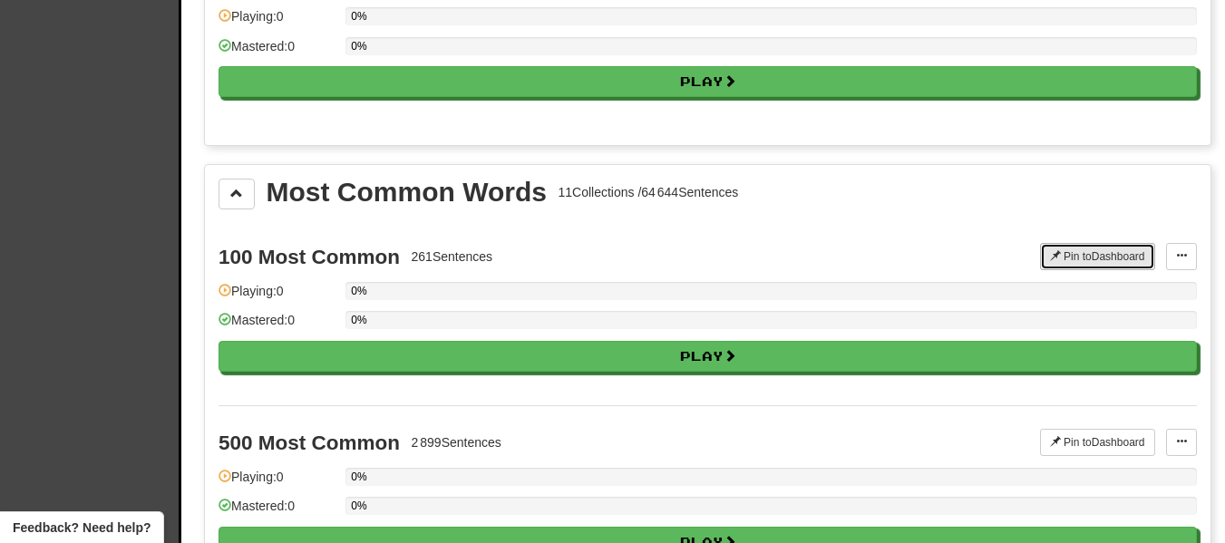
click at [1101, 254] on button "Pin to Dashboard" at bounding box center [1097, 256] width 115 height 27
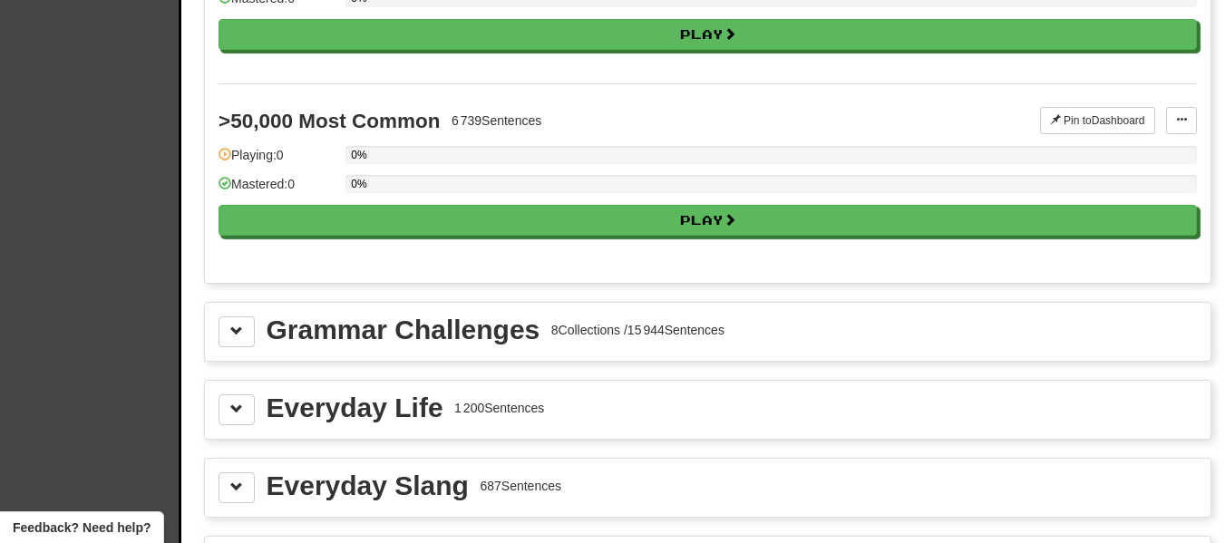
scroll to position [3989, 0]
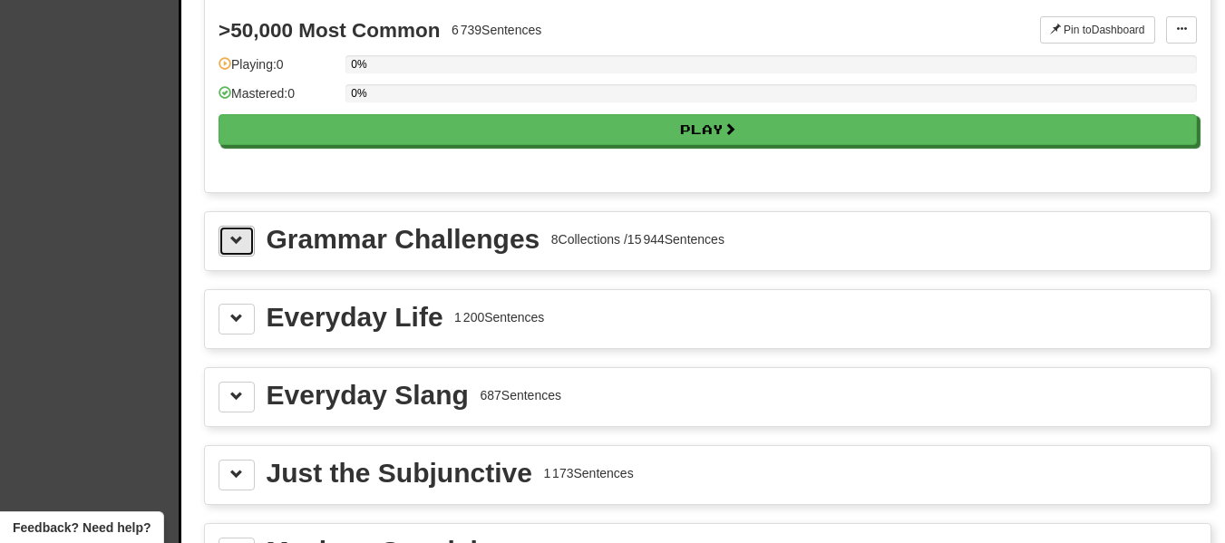
click at [241, 252] on button at bounding box center [237, 241] width 36 height 31
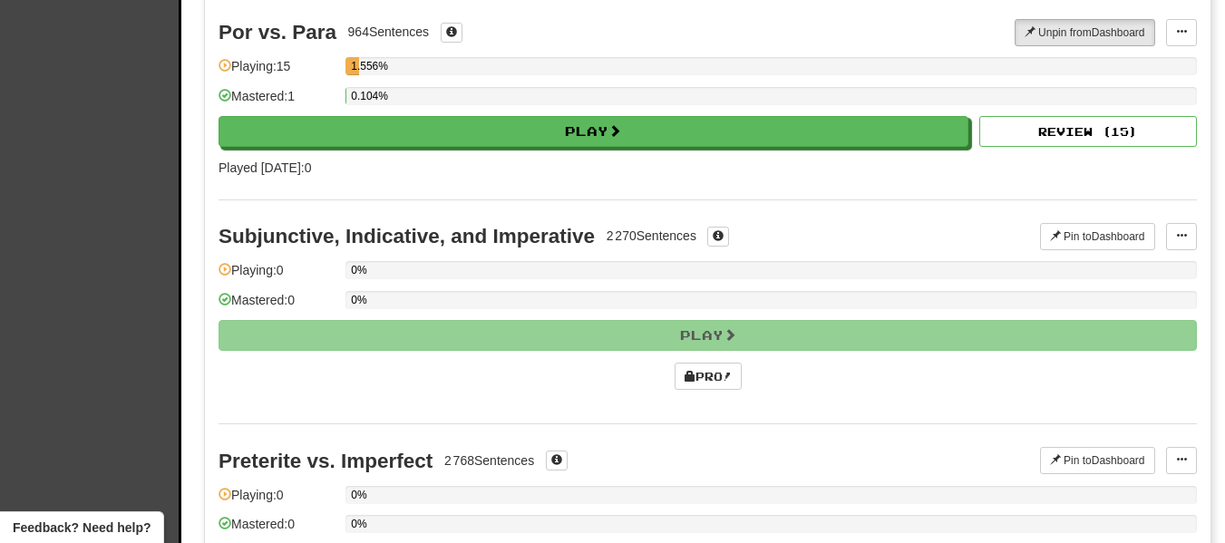
scroll to position [4171, 0]
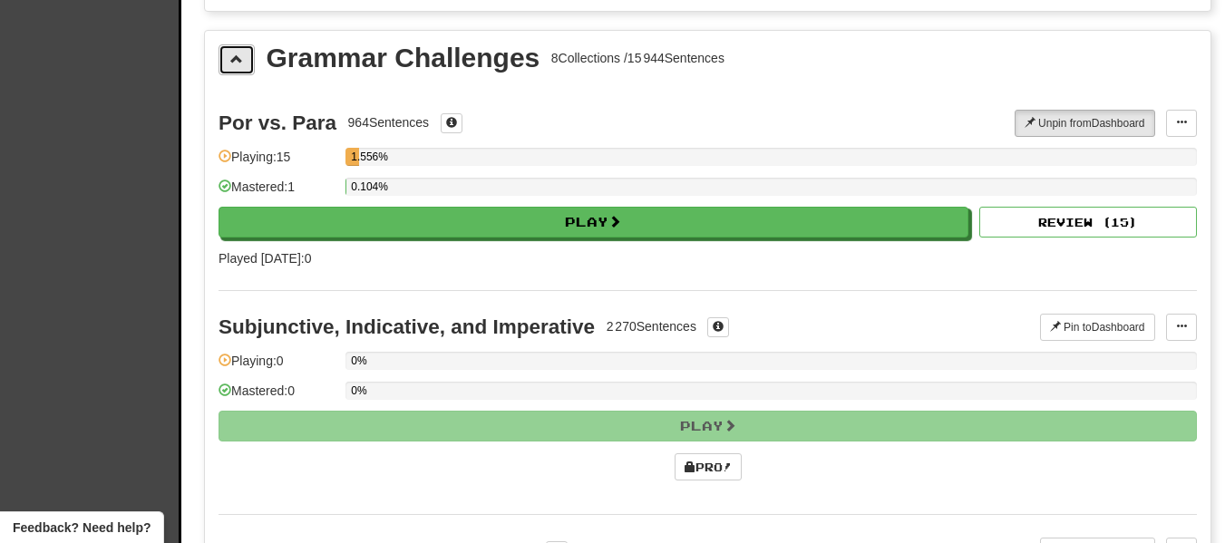
click at [234, 69] on button at bounding box center [237, 59] width 36 height 31
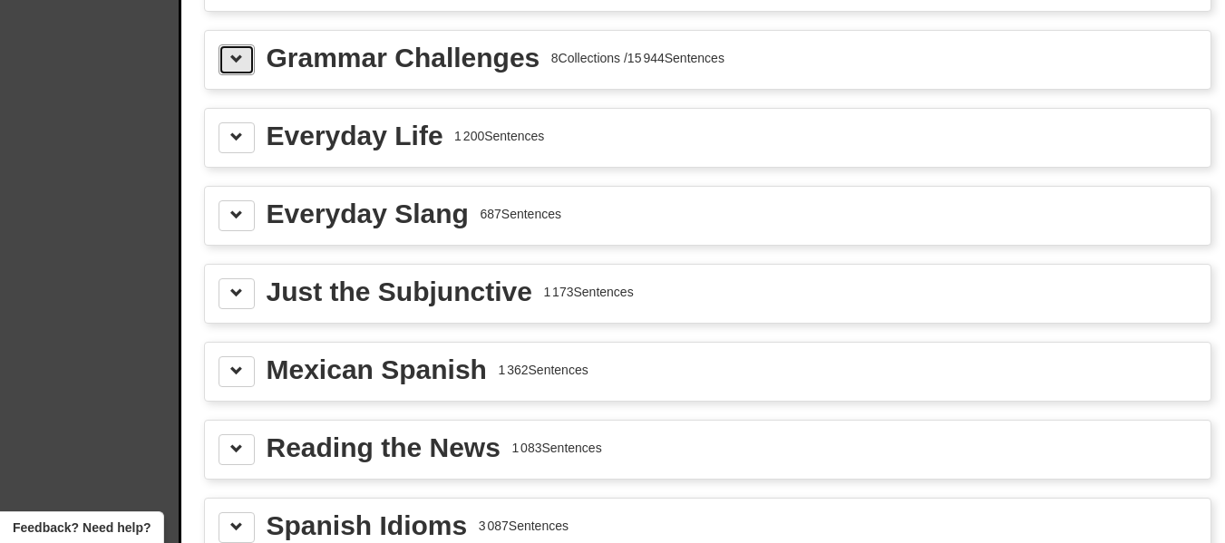
scroll to position [4080, 0]
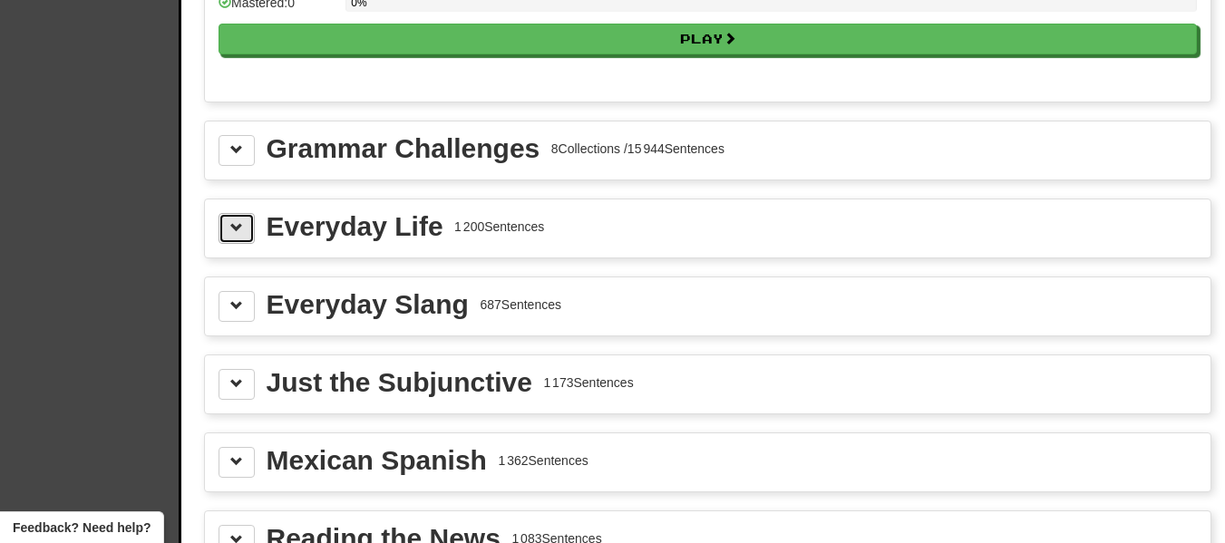
click at [238, 235] on button at bounding box center [237, 228] width 36 height 31
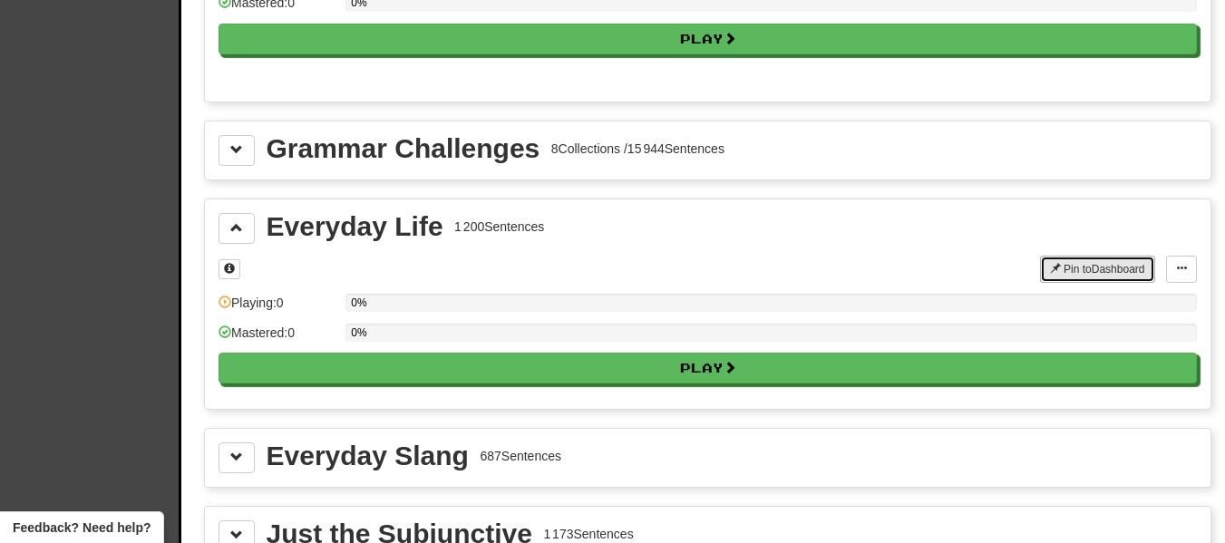
click at [1087, 266] on button "Pin to Dashboard" at bounding box center [1097, 269] width 115 height 27
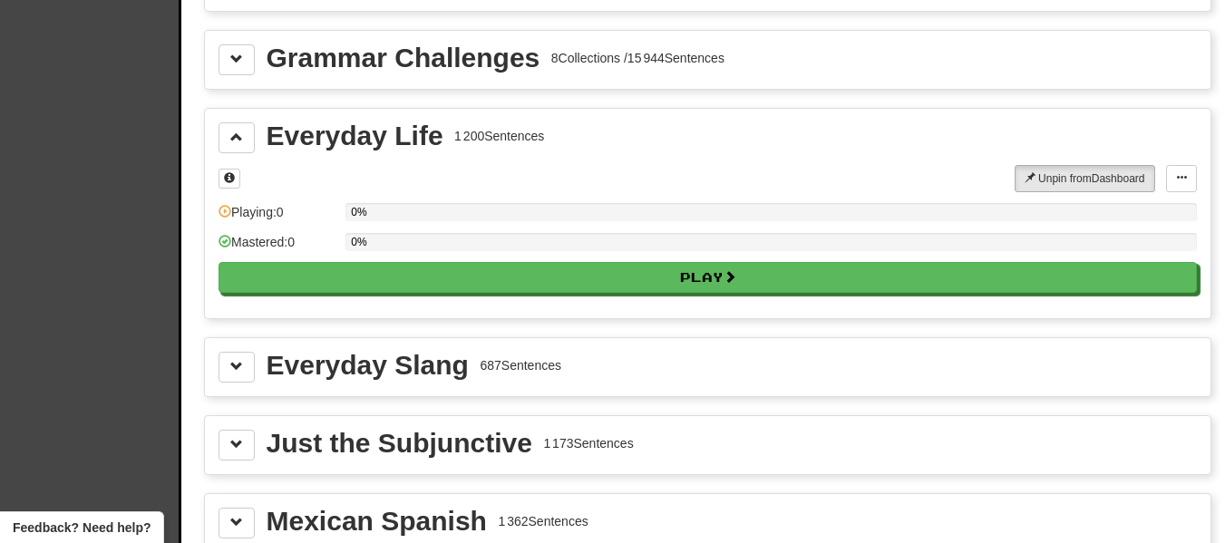
scroll to position [4261, 0]
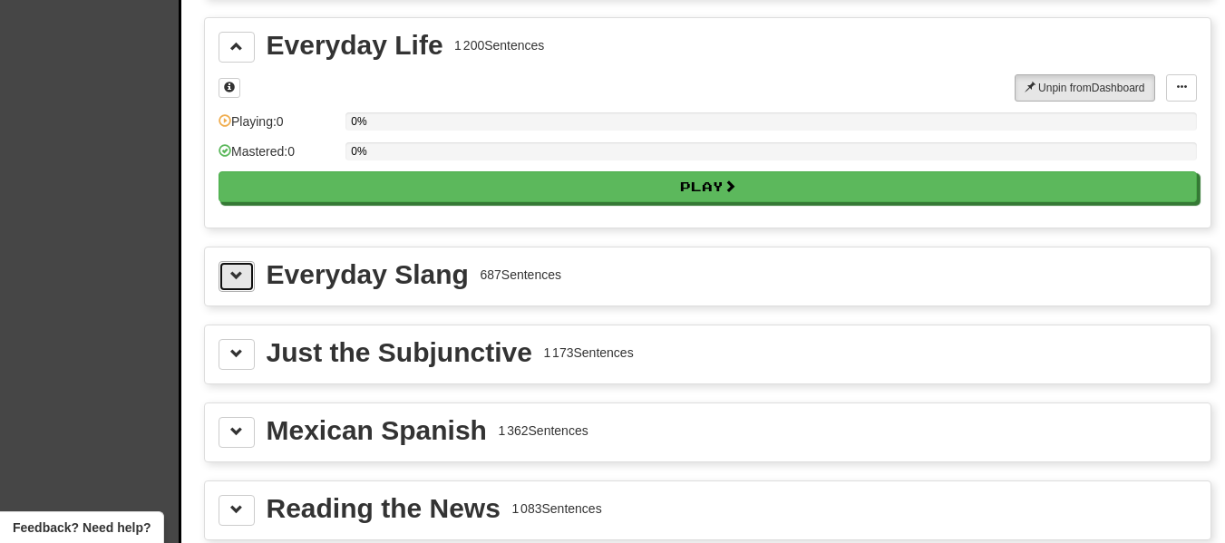
click at [239, 284] on button at bounding box center [237, 276] width 36 height 31
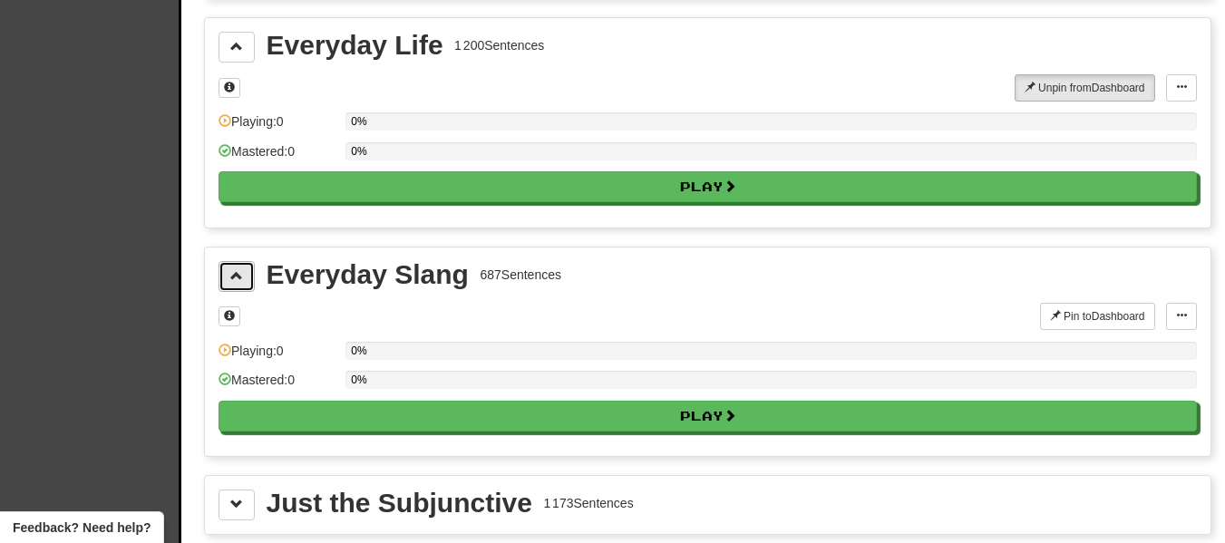
click at [239, 284] on button at bounding box center [237, 276] width 36 height 31
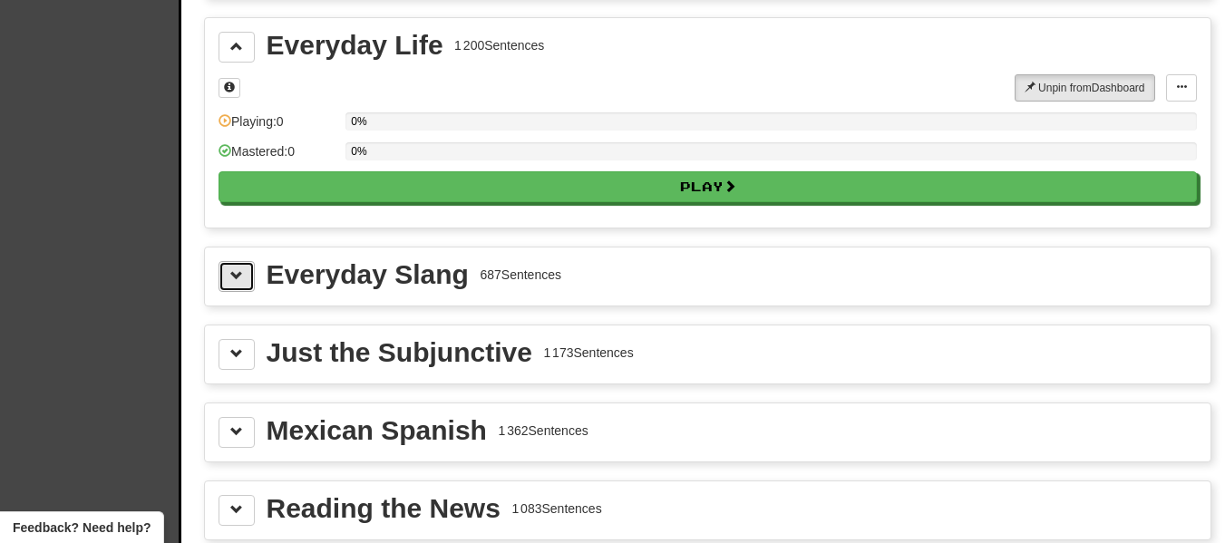
scroll to position [4352, 0]
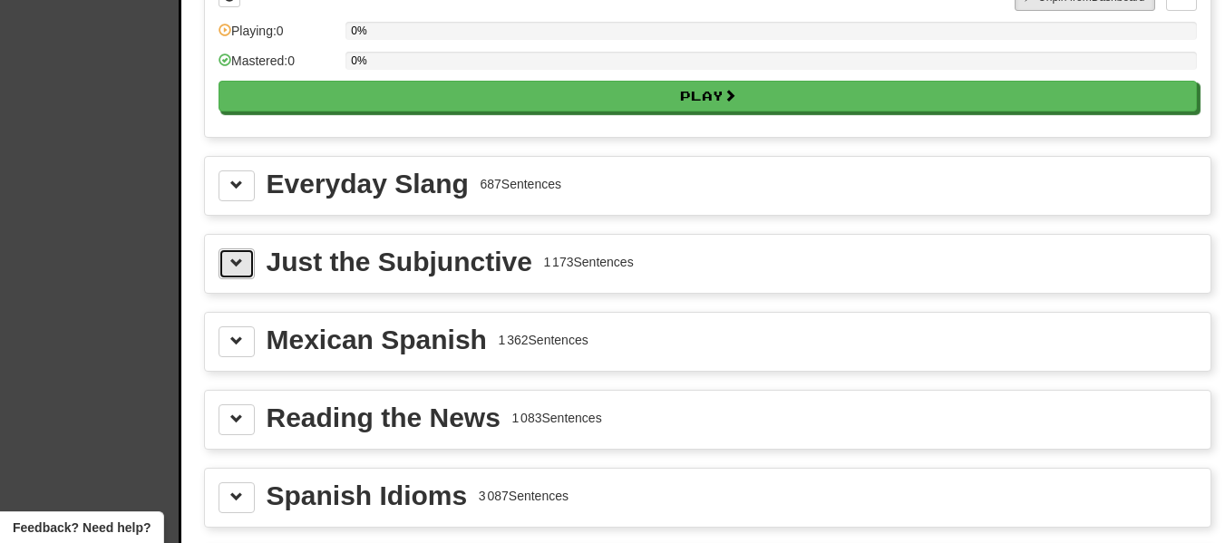
click at [244, 271] on button at bounding box center [237, 263] width 36 height 31
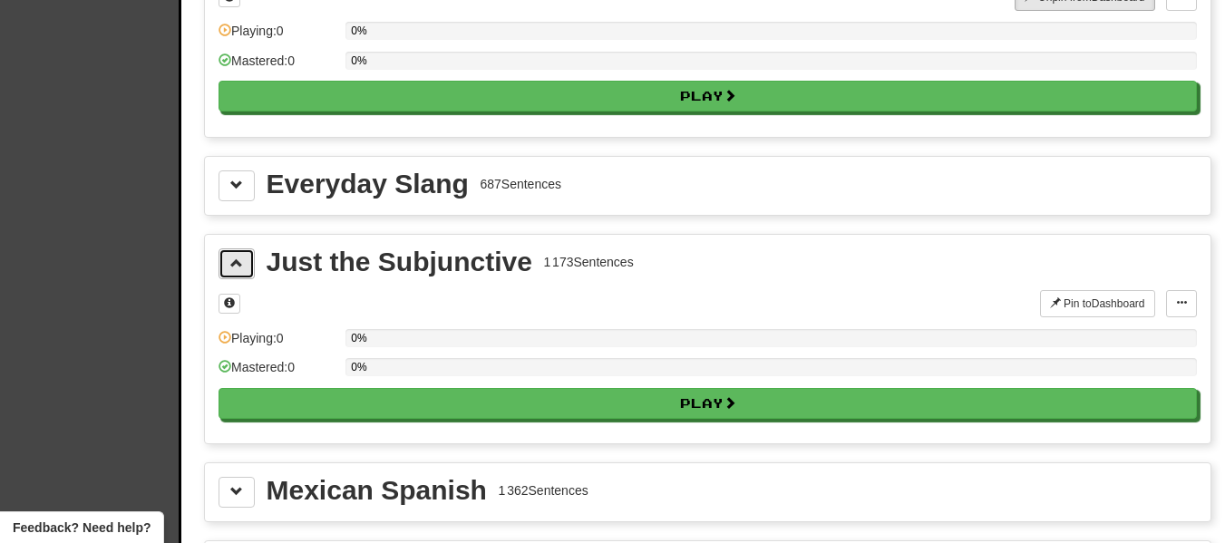
click at [244, 271] on button at bounding box center [237, 263] width 36 height 31
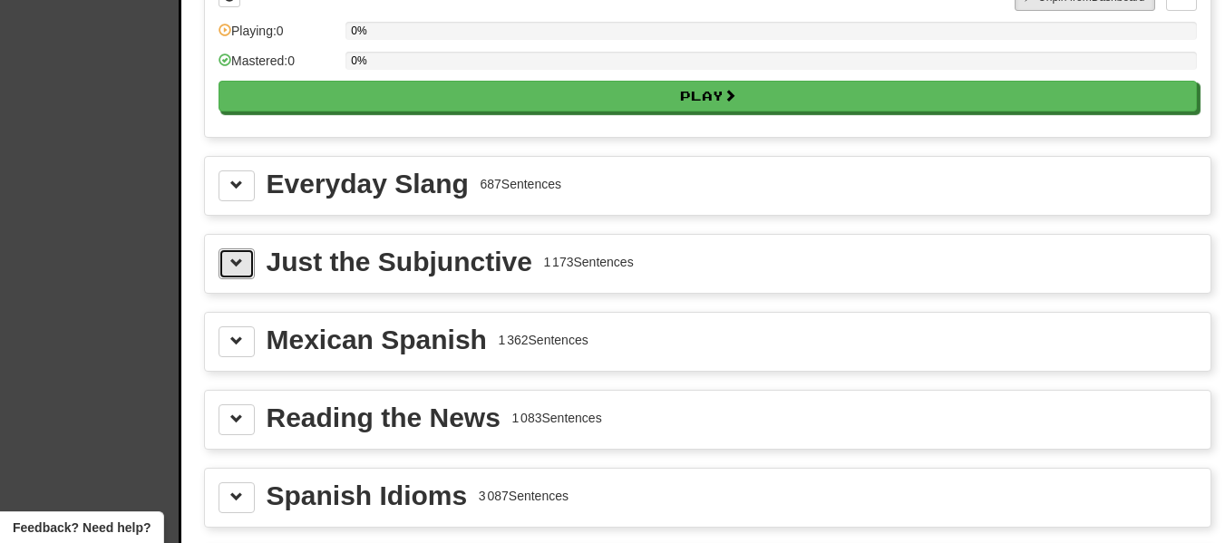
scroll to position [4533, 0]
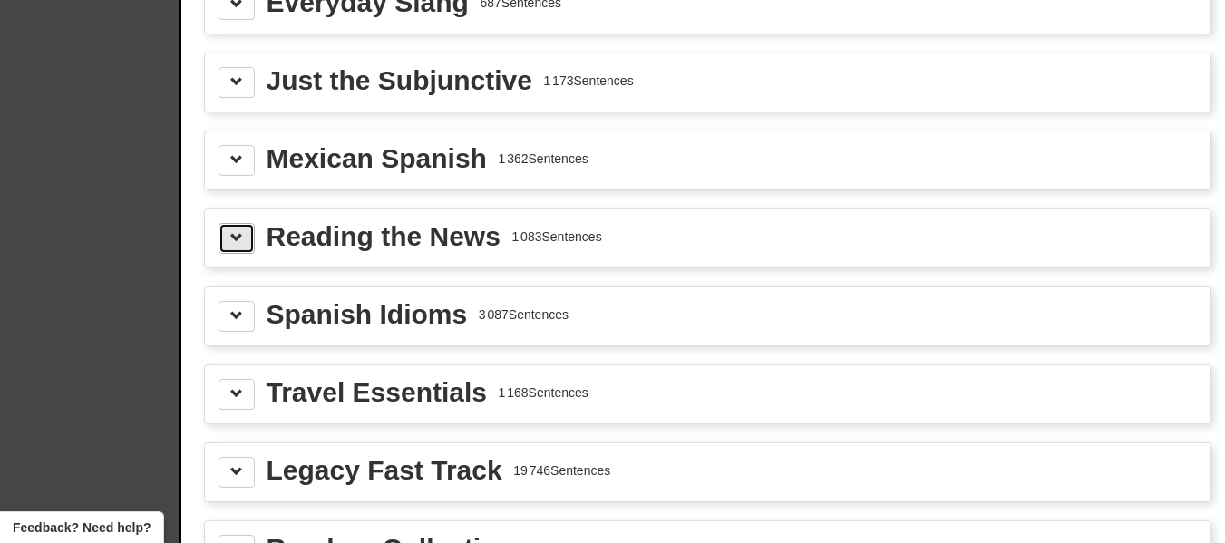
click at [236, 242] on span at bounding box center [236, 237] width 13 height 13
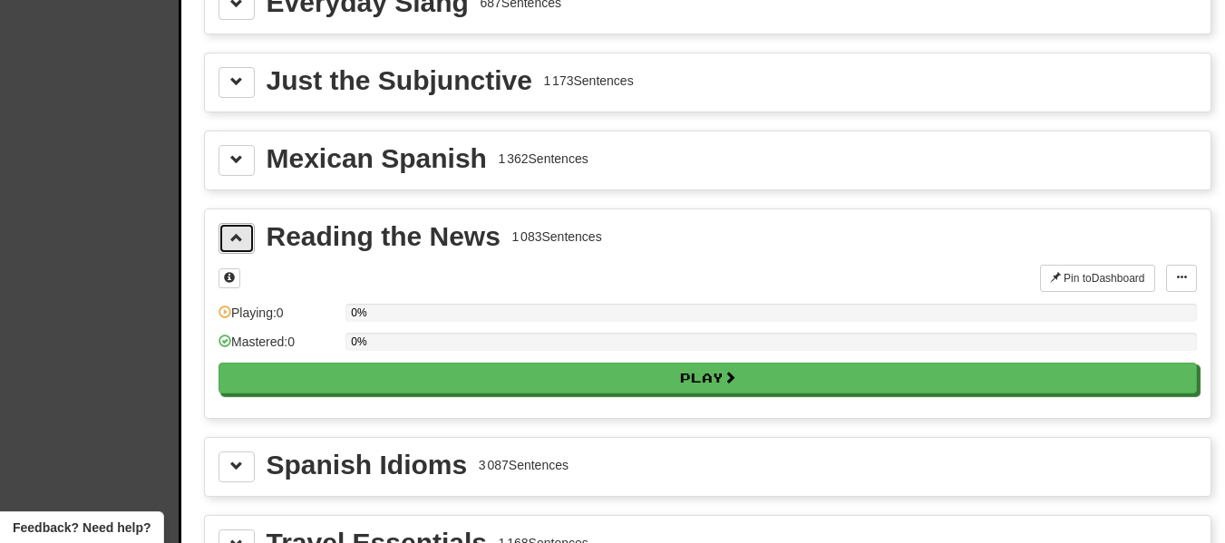
click at [236, 242] on span at bounding box center [236, 237] width 13 height 13
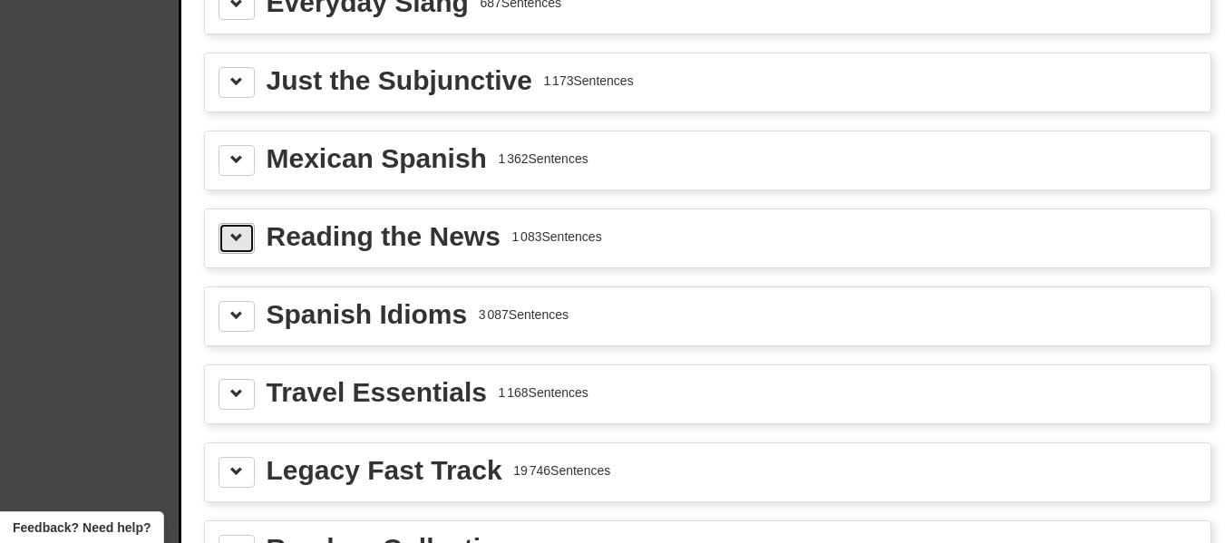
scroll to position [4624, 0]
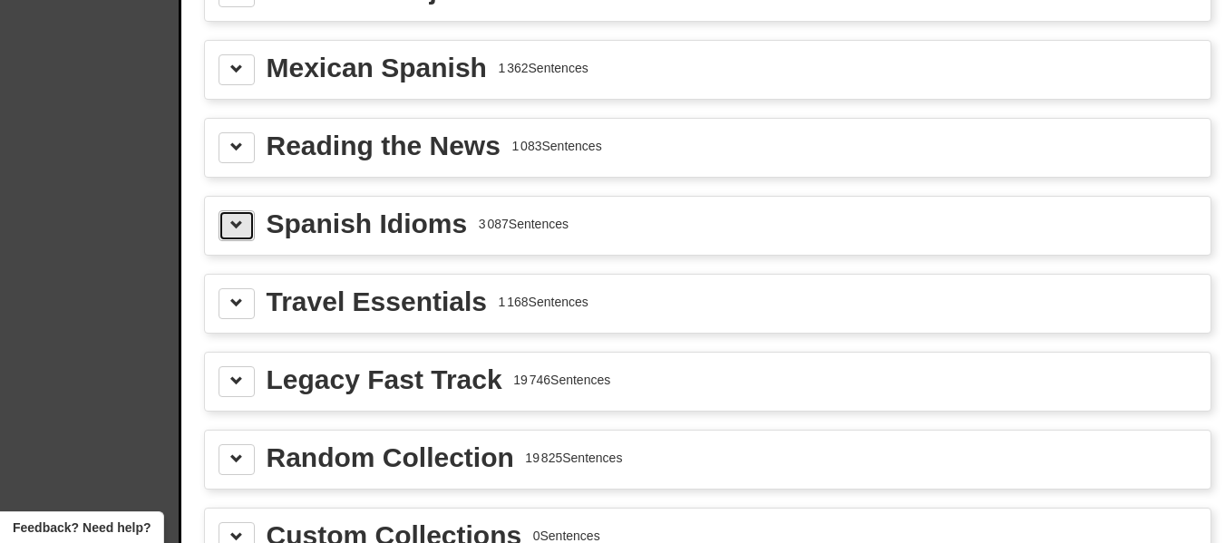
click at [236, 230] on span at bounding box center [236, 225] width 13 height 13
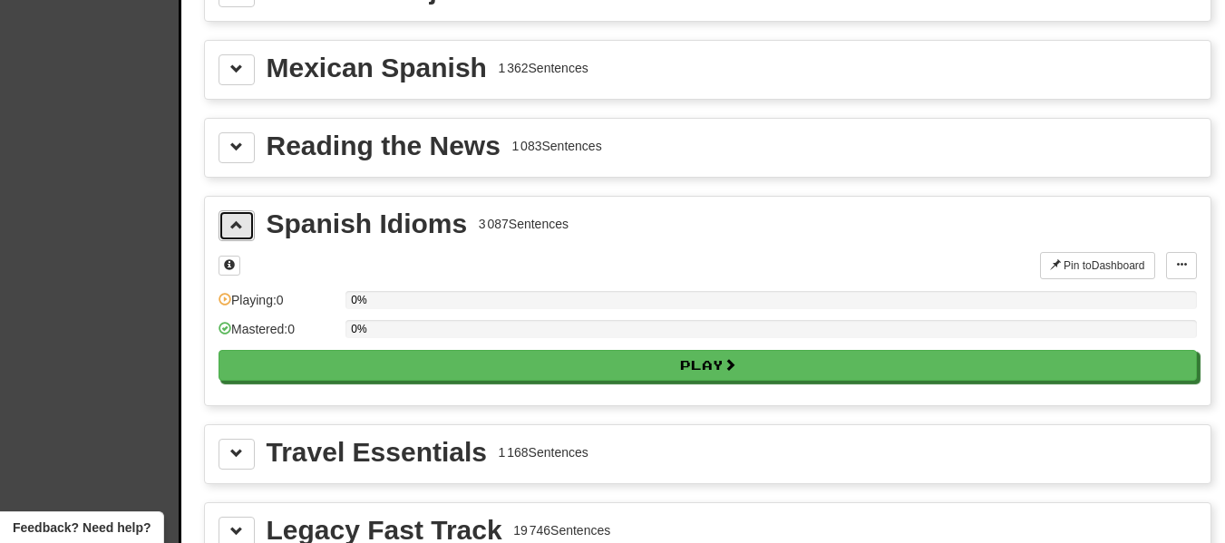
click at [236, 230] on span at bounding box center [236, 225] width 13 height 13
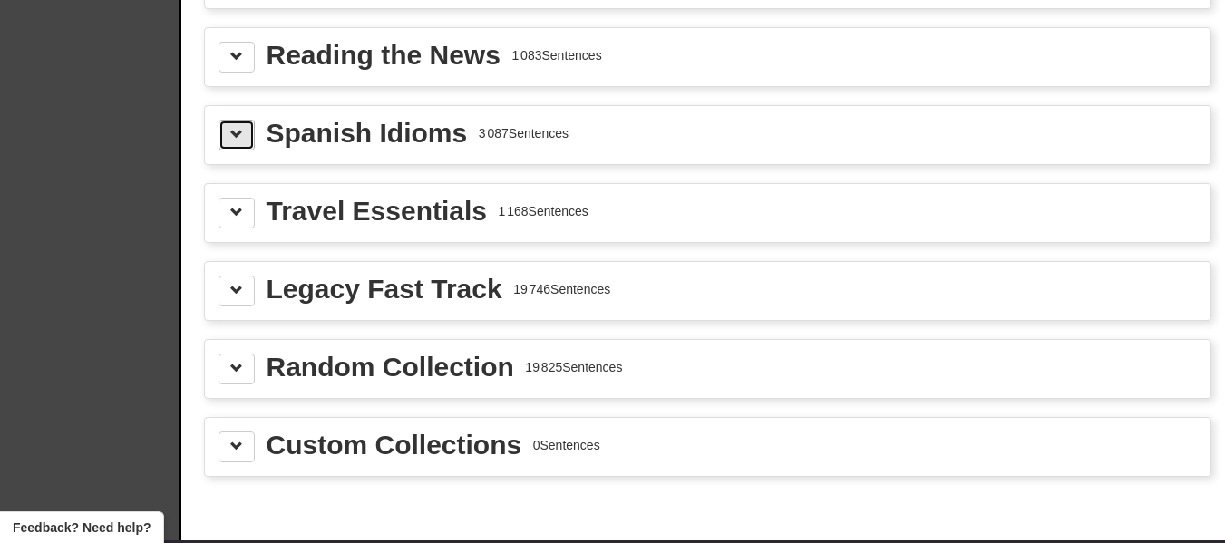
scroll to position [4805, 0]
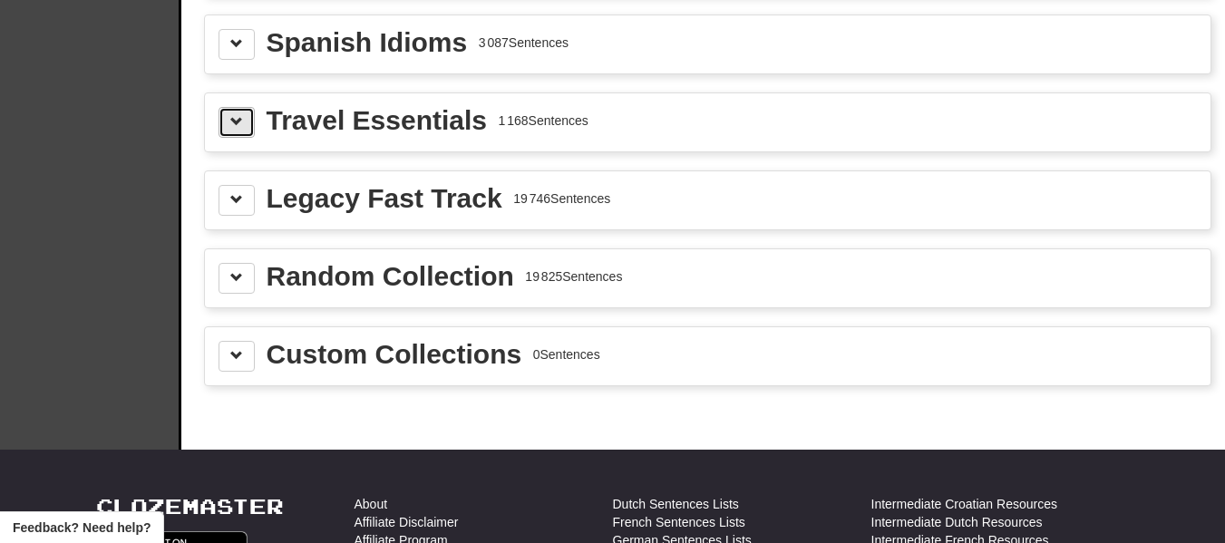
click at [231, 128] on span at bounding box center [236, 121] width 13 height 13
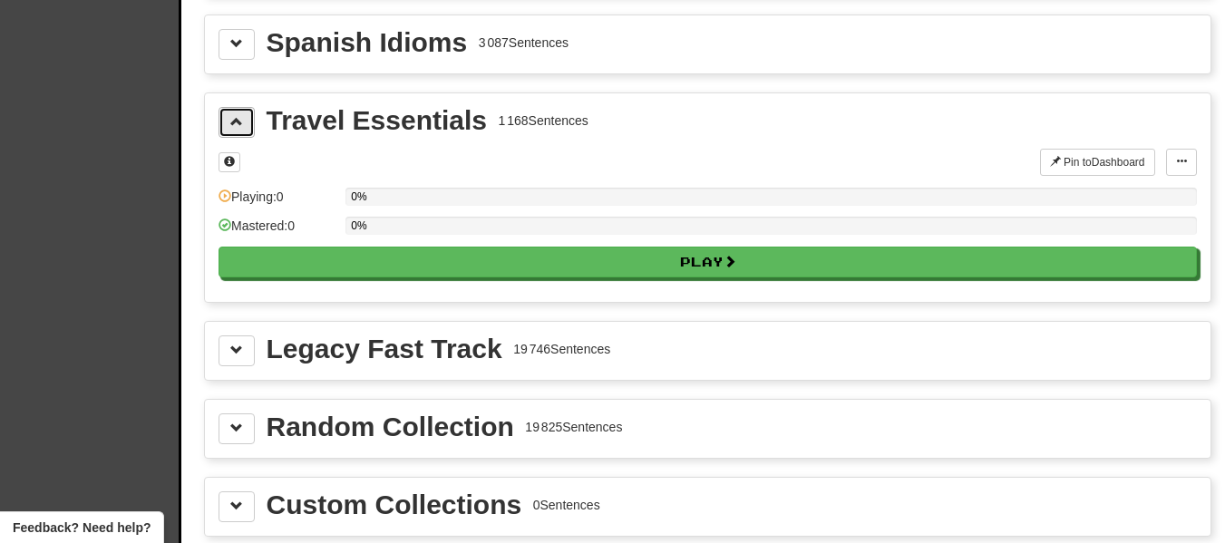
click at [231, 128] on span at bounding box center [236, 121] width 13 height 13
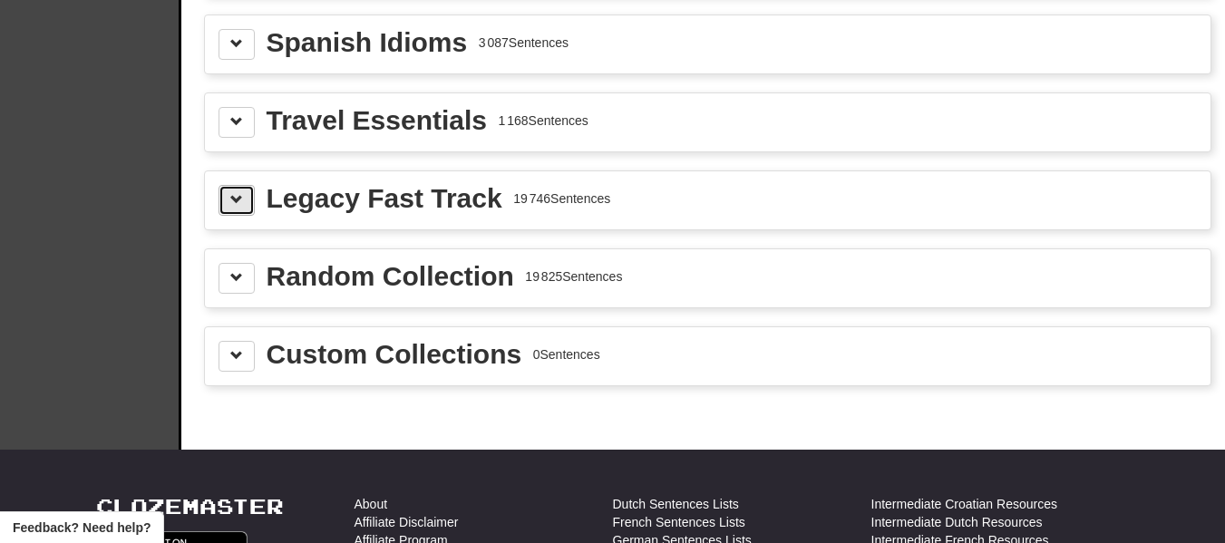
click at [240, 214] on button at bounding box center [237, 200] width 36 height 31
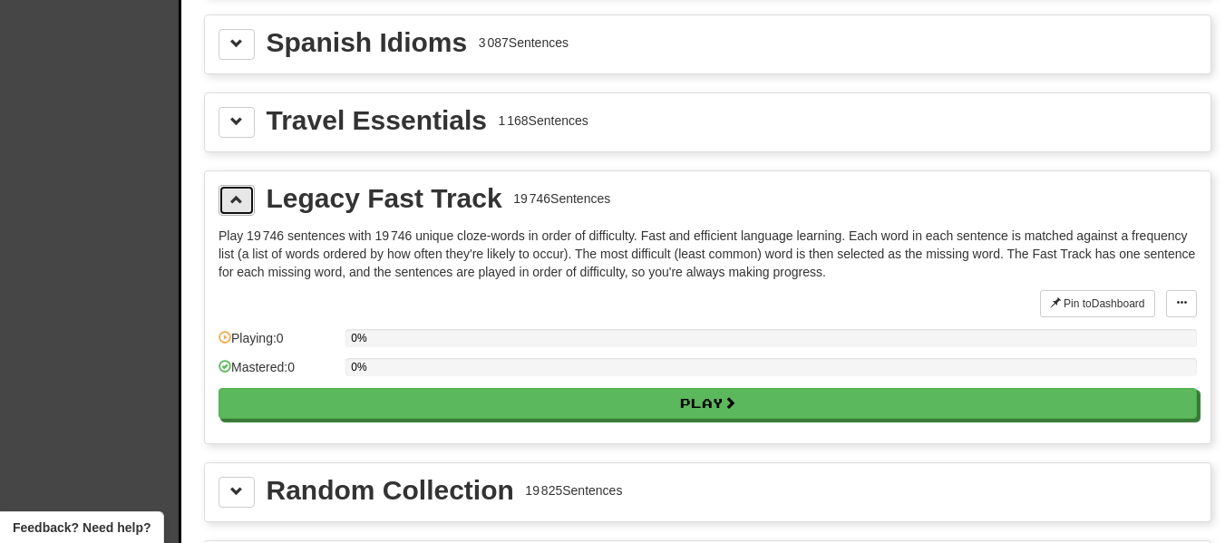
click at [240, 214] on button at bounding box center [237, 200] width 36 height 31
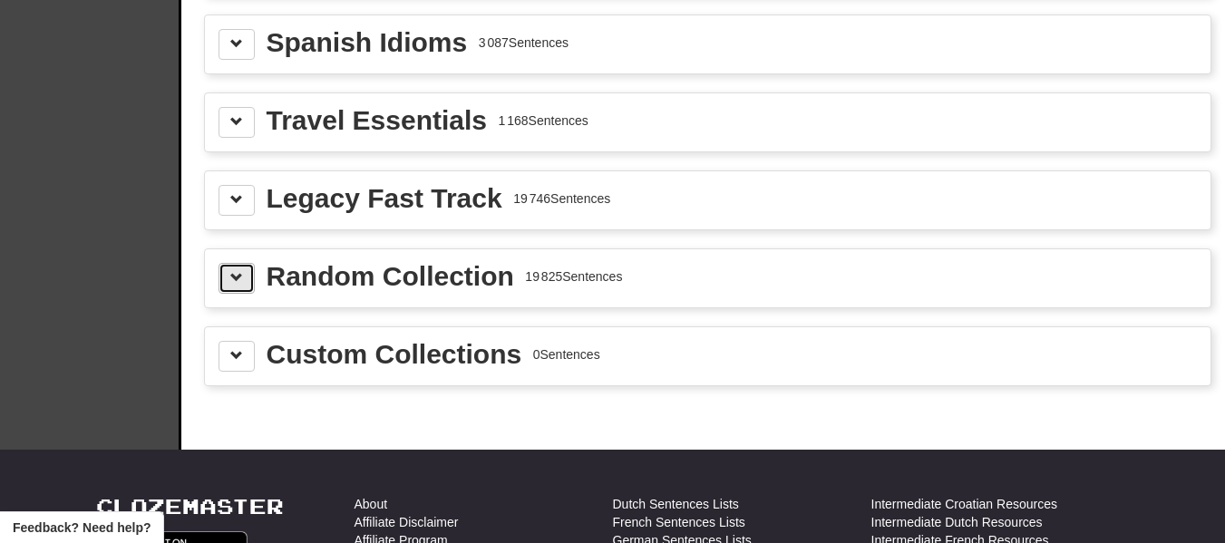
click at [238, 267] on button at bounding box center [237, 278] width 36 height 31
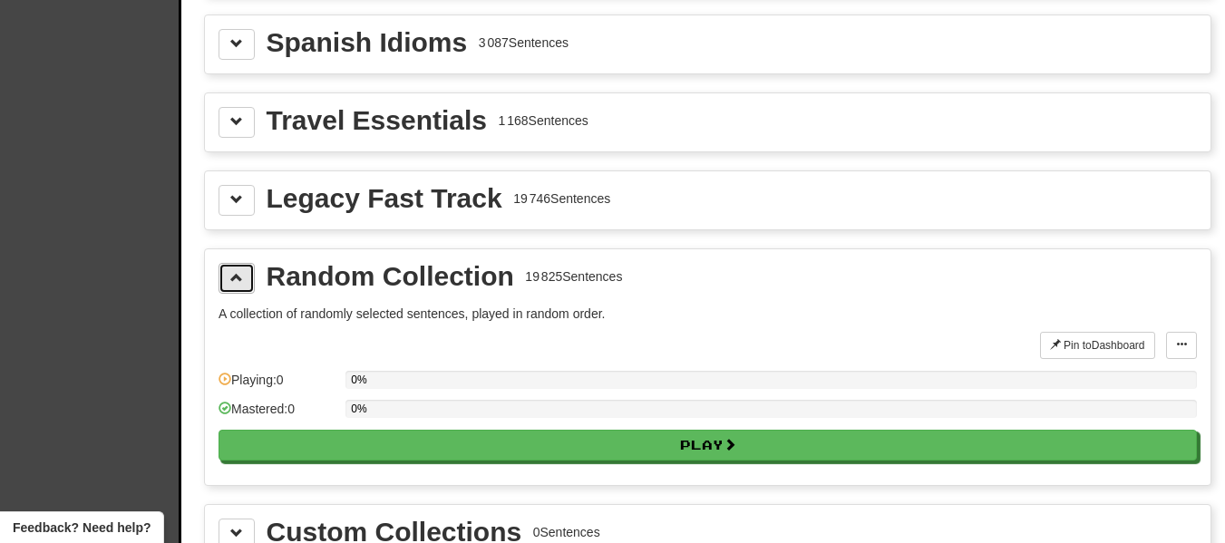
click at [238, 267] on button at bounding box center [237, 278] width 36 height 31
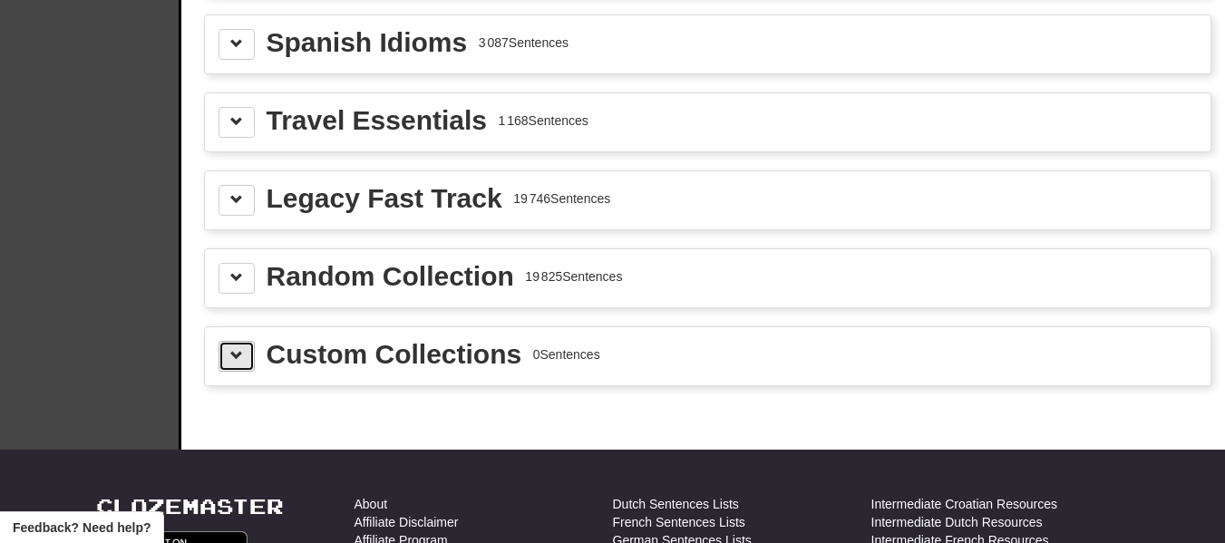
click at [248, 351] on button at bounding box center [237, 356] width 36 height 31
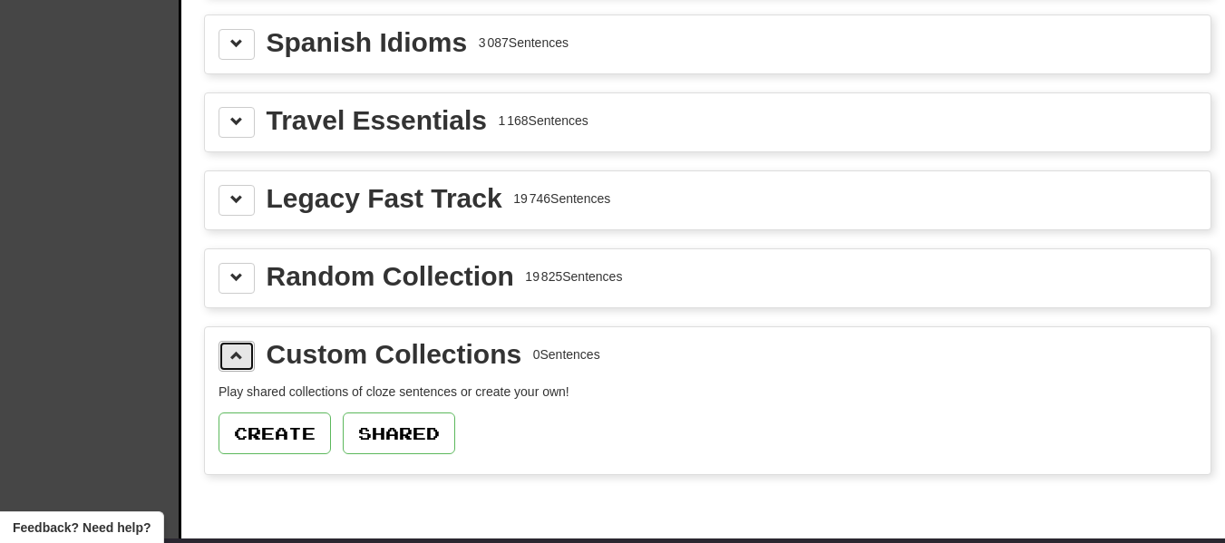
click at [248, 351] on button at bounding box center [237, 356] width 36 height 31
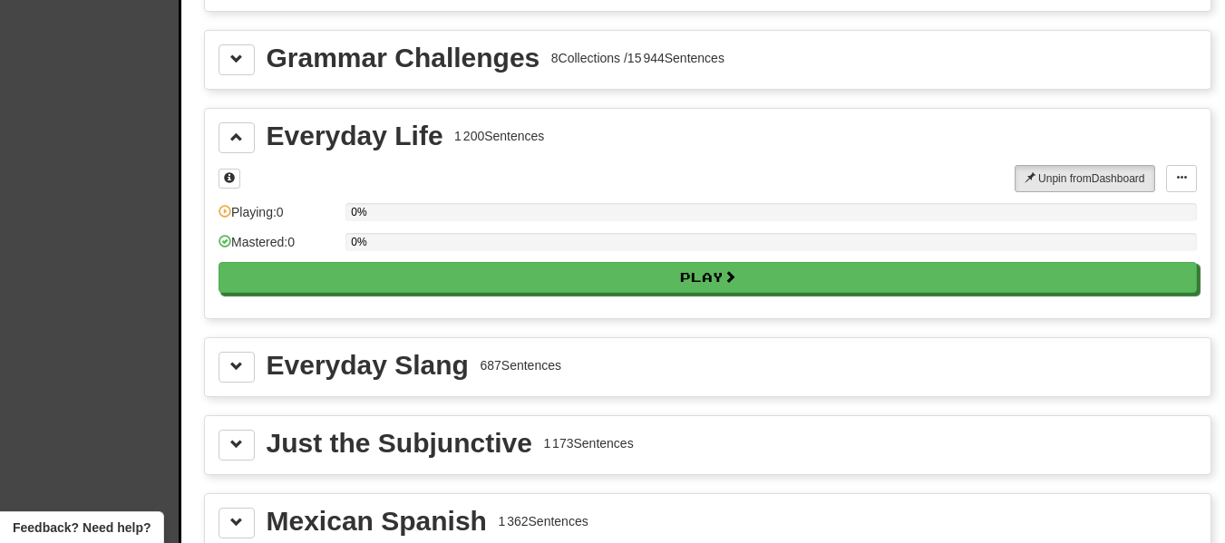
scroll to position [3989, 0]
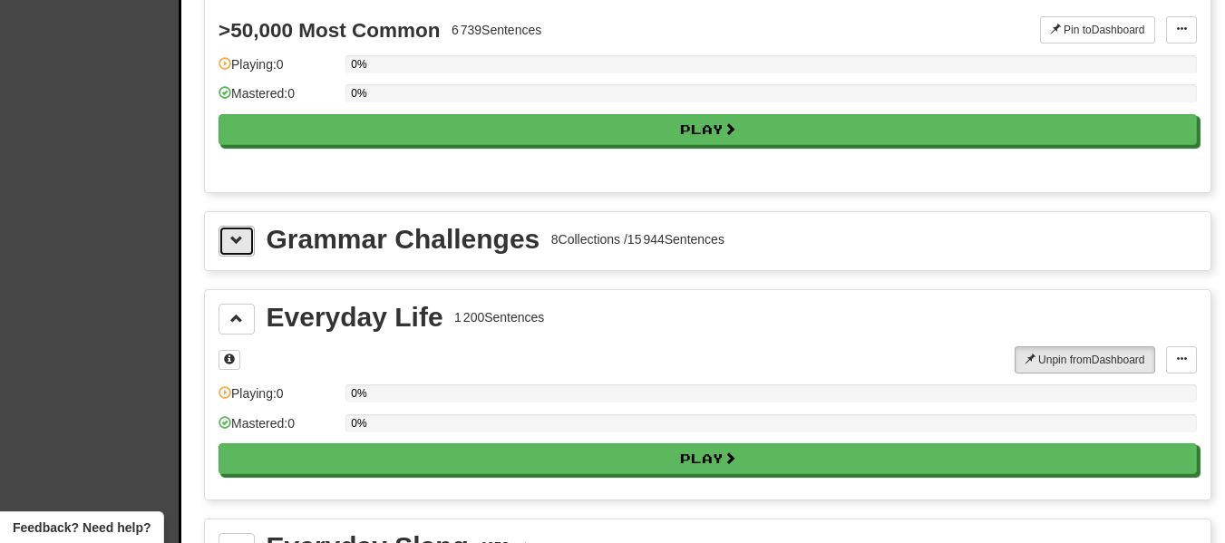
click at [238, 239] on span at bounding box center [236, 240] width 13 height 13
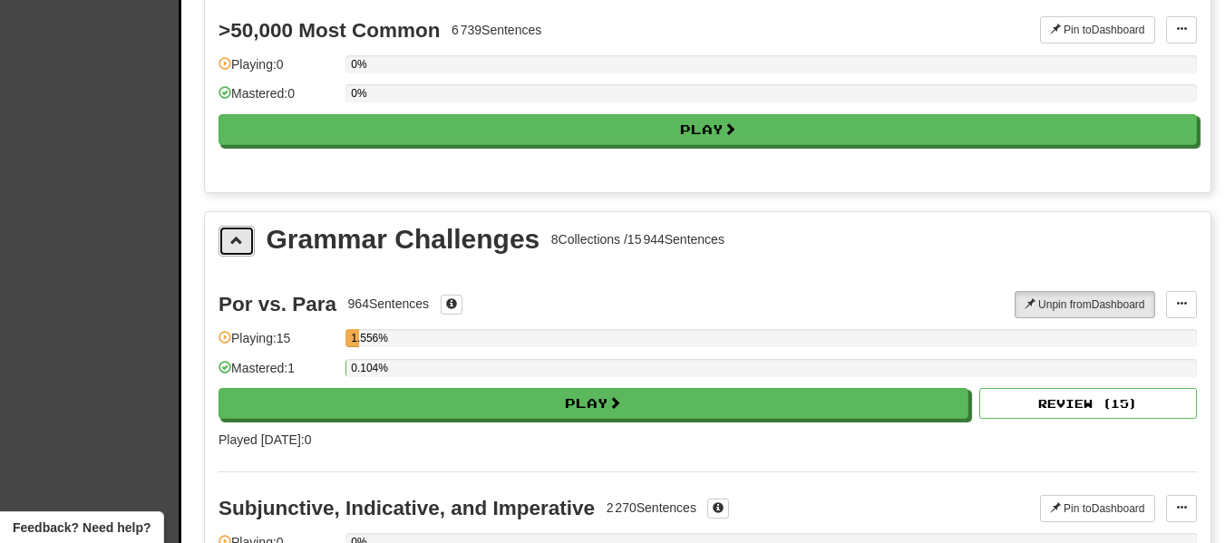
click at [238, 239] on span at bounding box center [236, 240] width 13 height 13
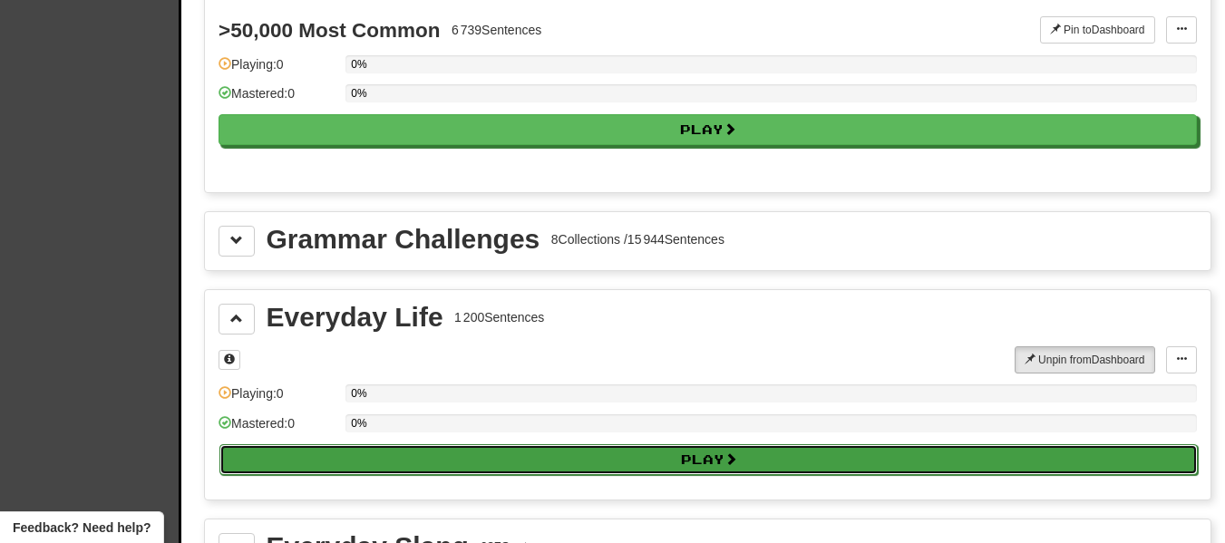
click at [718, 463] on button "Play" at bounding box center [708, 459] width 978 height 31
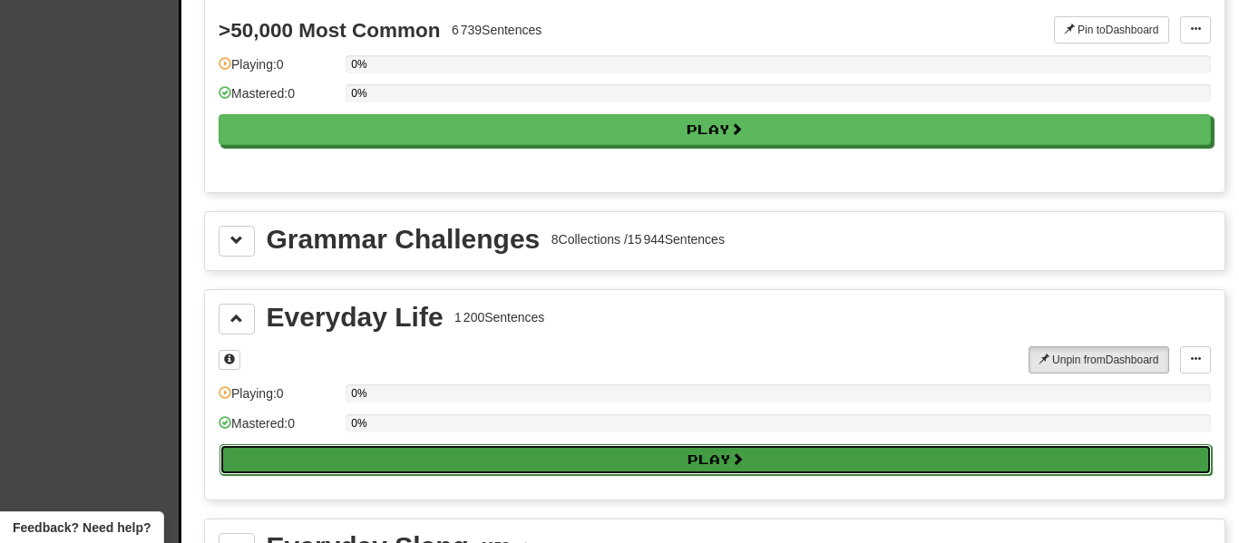
select select "**"
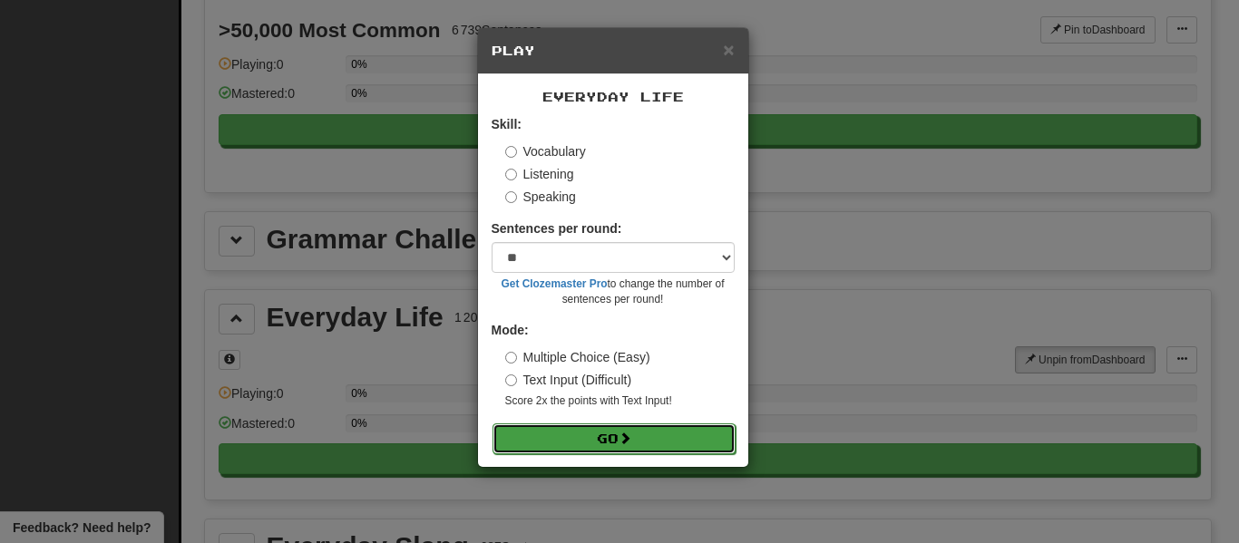
click at [666, 447] on button "Go" at bounding box center [613, 438] width 243 height 31
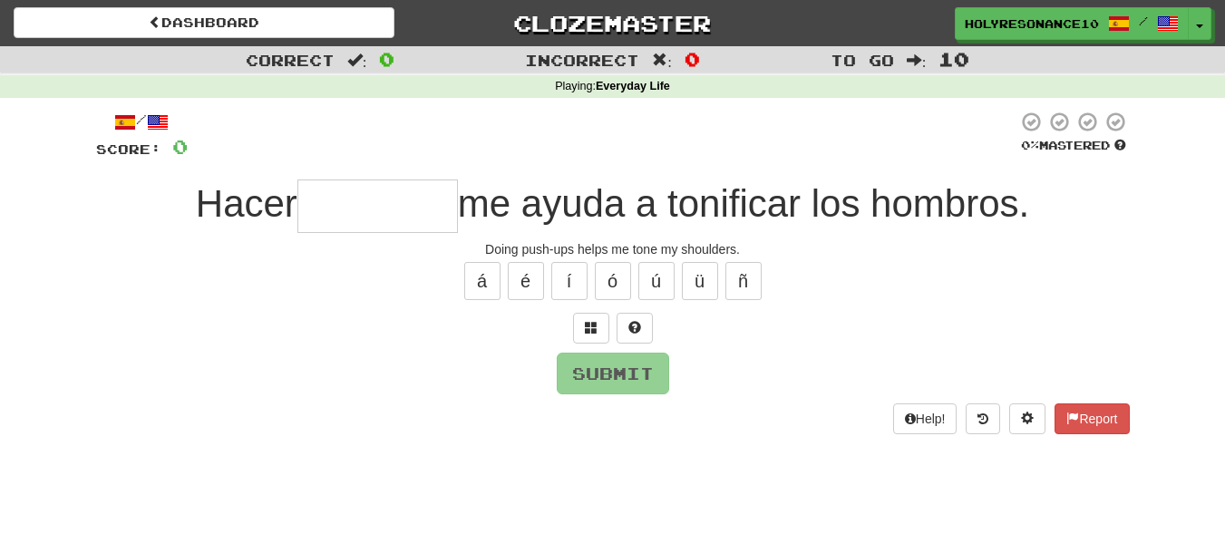
click at [427, 215] on input "text" at bounding box center [377, 206] width 160 height 53
type input "*"
click at [578, 328] on button at bounding box center [591, 328] width 36 height 31
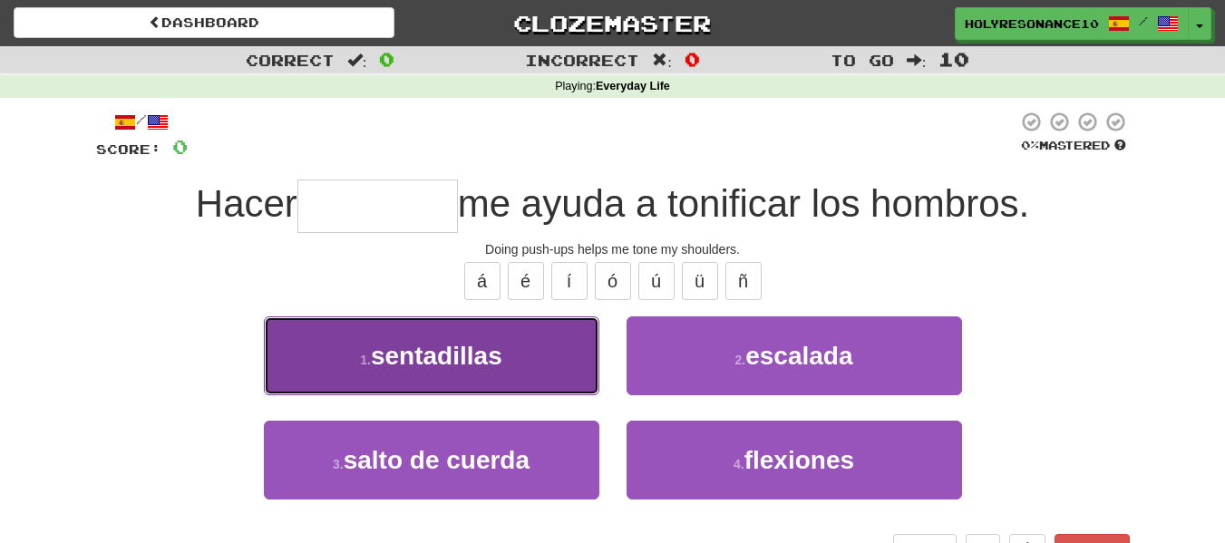
click at [419, 362] on span "sentadillas" at bounding box center [436, 356] width 131 height 28
type input "*********"
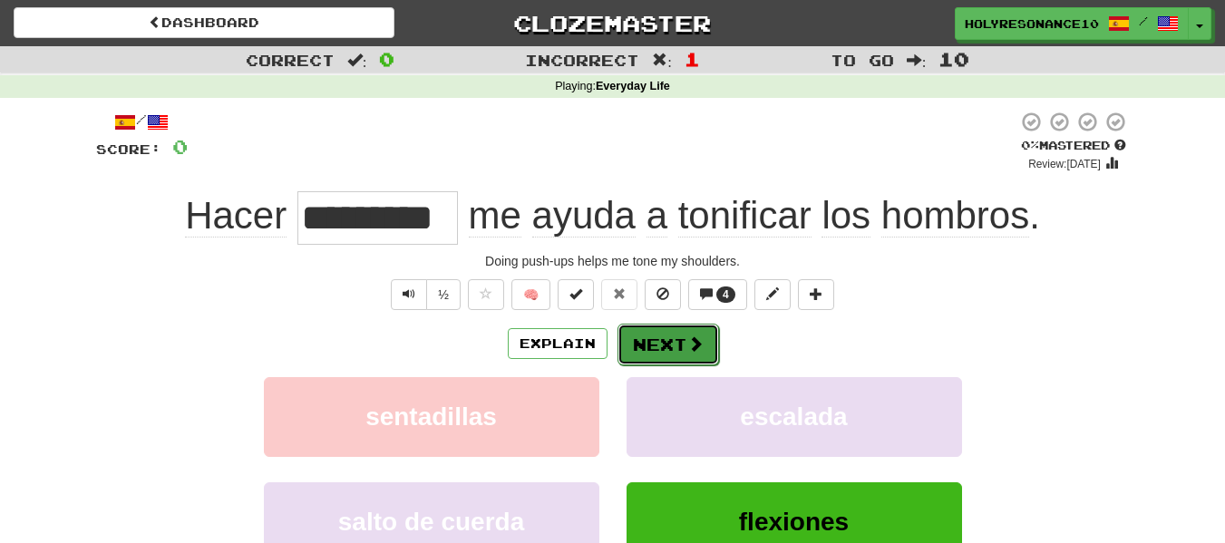
click at [681, 330] on button "Next" at bounding box center [668, 345] width 102 height 42
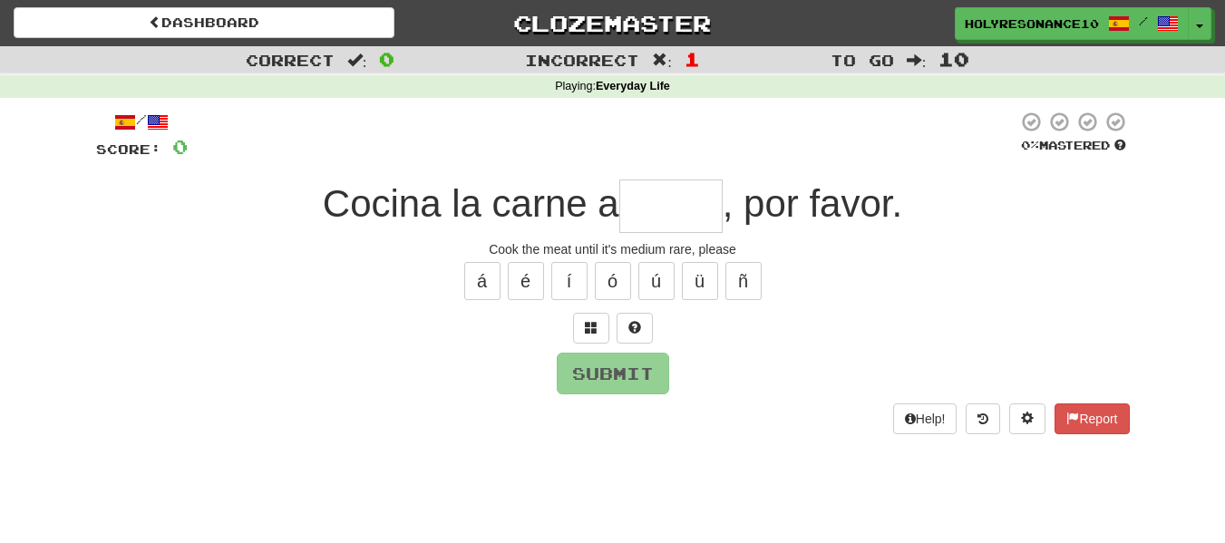
click at [674, 211] on input "text" at bounding box center [670, 206] width 103 height 53
type input "*"
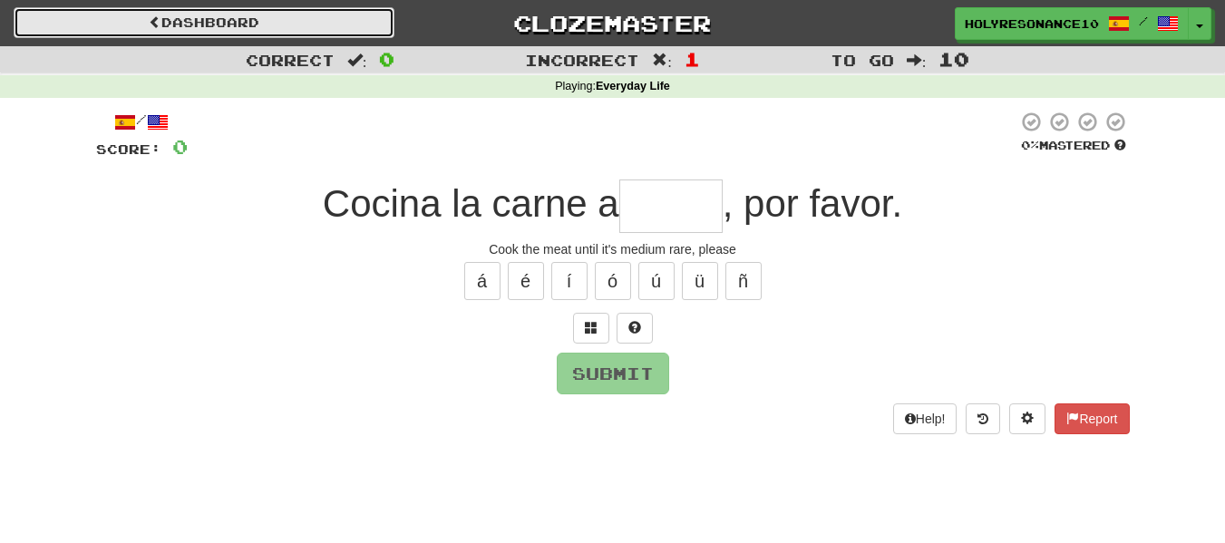
click at [257, 20] on link "Dashboard" at bounding box center [204, 22] width 381 height 31
